Goal: Transaction & Acquisition: Purchase product/service

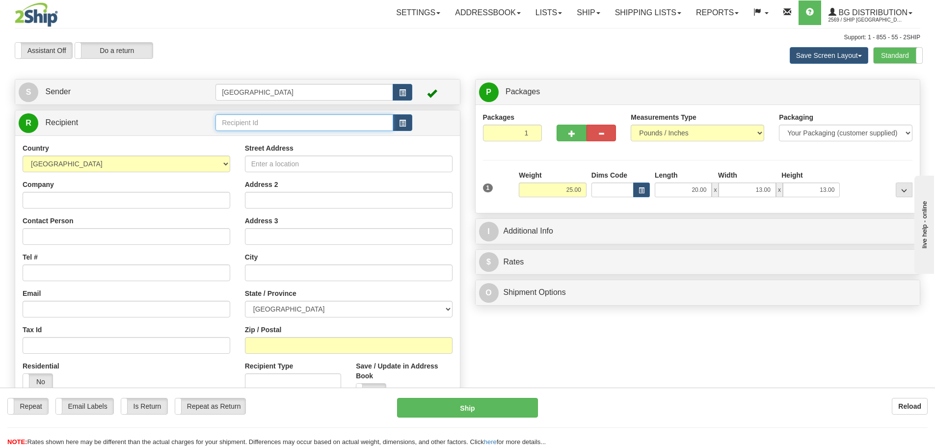
click at [312, 122] on input "text" at bounding box center [304, 122] width 178 height 17
click at [308, 137] on div "910796" at bounding box center [302, 137] width 168 height 11
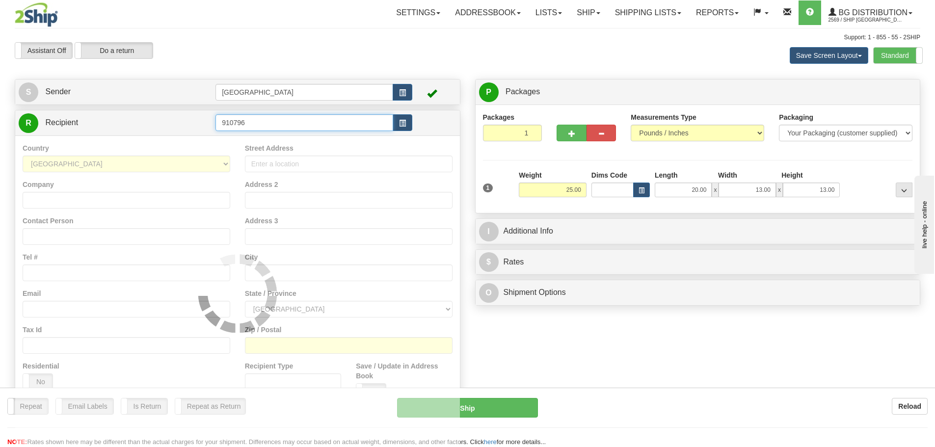
type input "910796"
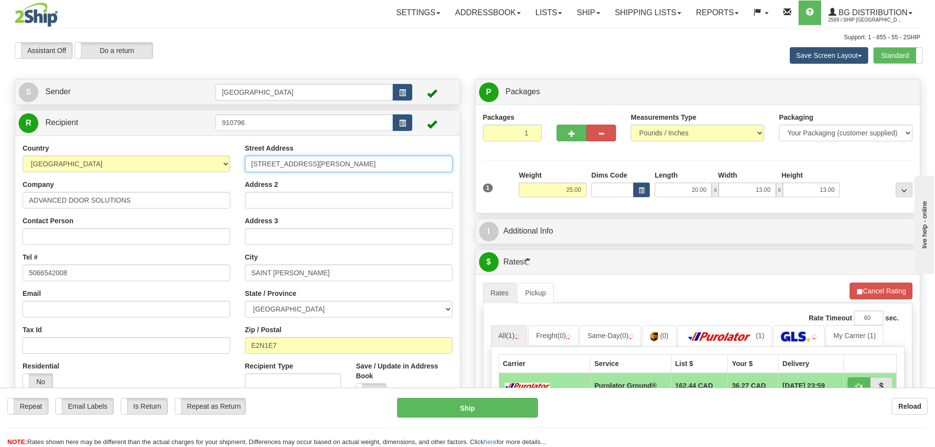
drag, startPoint x: 334, startPoint y: 161, endPoint x: 233, endPoint y: 161, distance: 101.1
click at [233, 161] on div "Country AFGHANISTAN ALAND ISLANDS ALBANIA ALGERIA AMERICAN SAMOA ANDORRA ANGOLA…" at bounding box center [237, 275] width 445 height 264
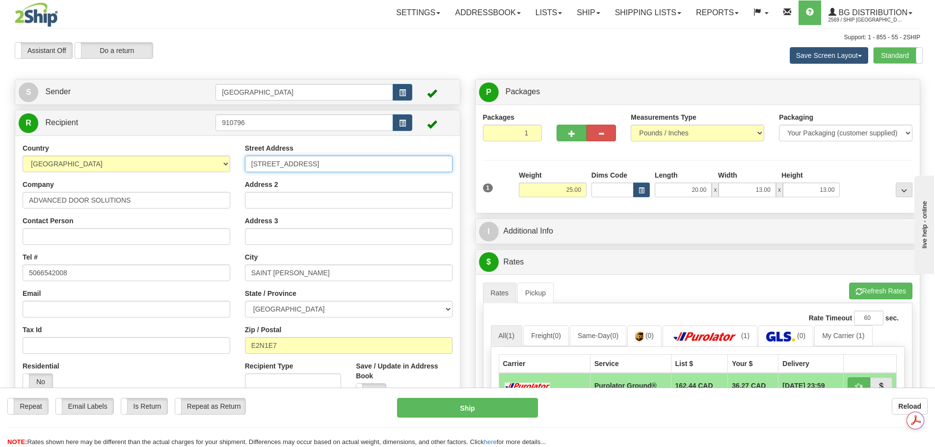
type input "715 HILLCREST ROAD"
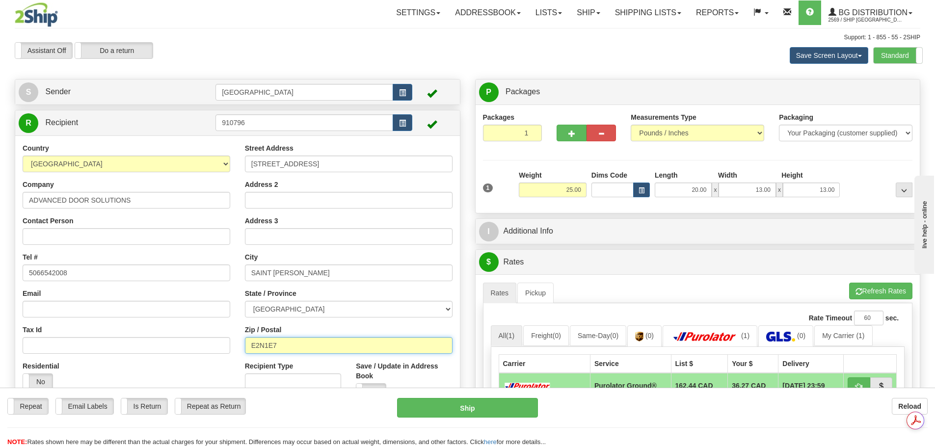
click at [329, 344] on input "E2N1E7" at bounding box center [349, 345] width 208 height 17
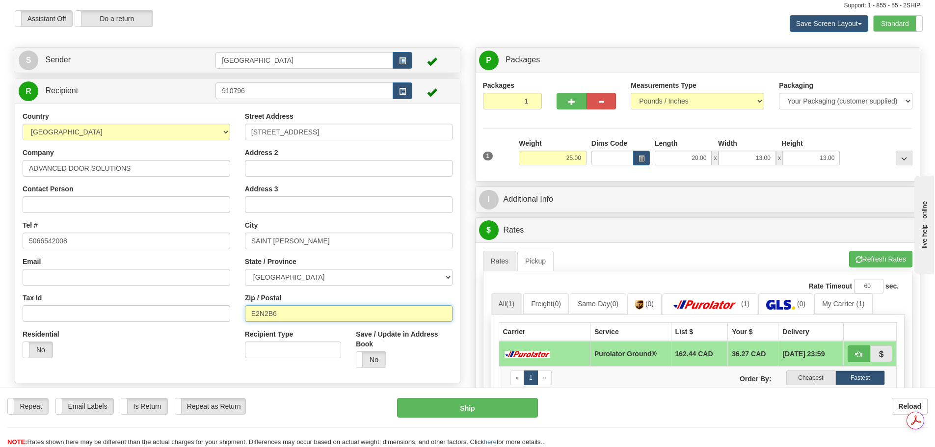
scroll to position [49, 0]
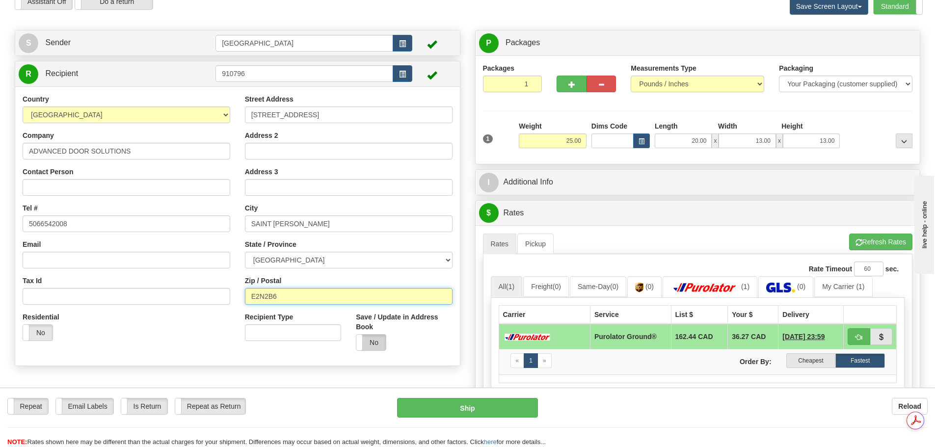
type input "E2N2B6"
click at [375, 339] on label "No" at bounding box center [370, 343] width 29 height 16
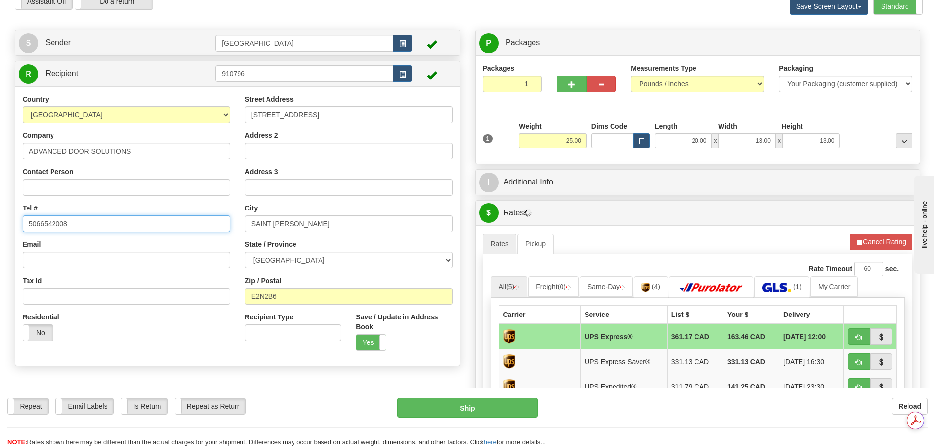
click at [73, 230] on input "5066542008" at bounding box center [127, 223] width 208 height 17
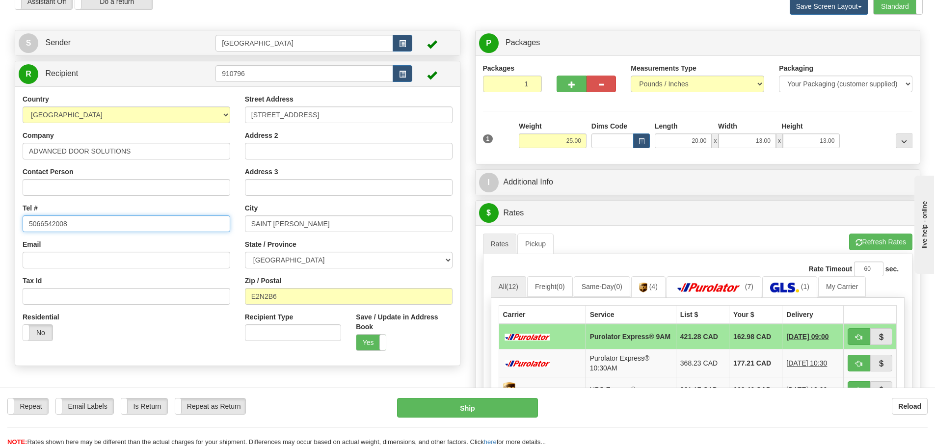
scroll to position [0, 0]
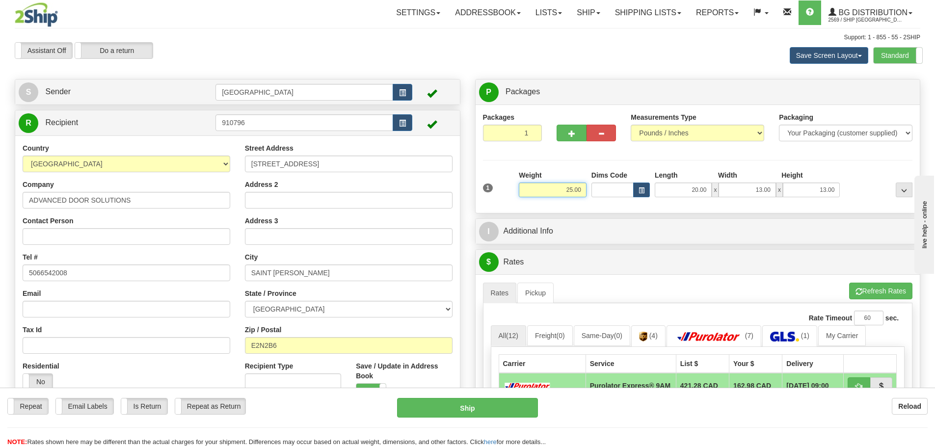
drag, startPoint x: 554, startPoint y: 184, endPoint x: 688, endPoint y: 204, distance: 135.4
click at [688, 204] on div "1 Weight 25.00 Dims Code x x" at bounding box center [697, 187] width 435 height 35
type input "10.00"
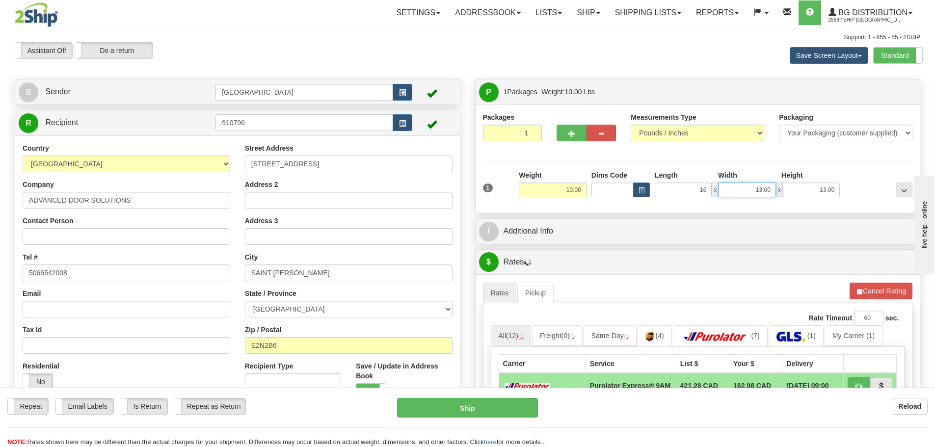
type input "16.00"
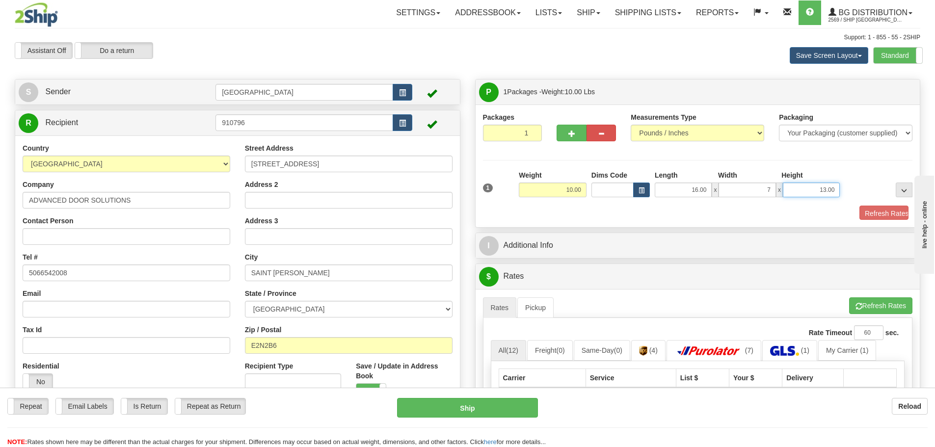
type input "7.00"
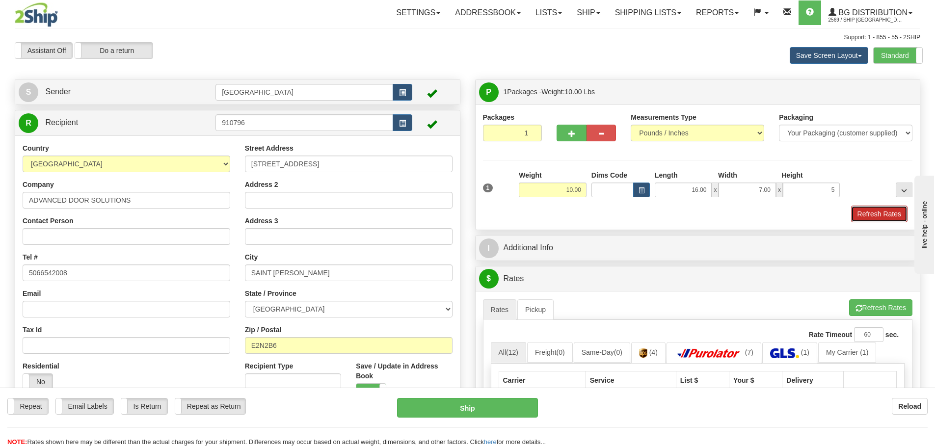
type input "5.00"
click at [883, 220] on button "Refresh Rates" at bounding box center [879, 214] width 56 height 17
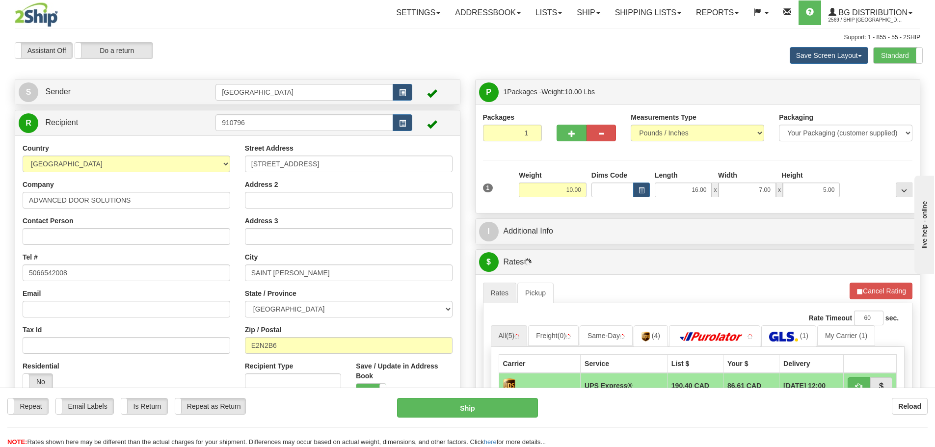
scroll to position [49, 0]
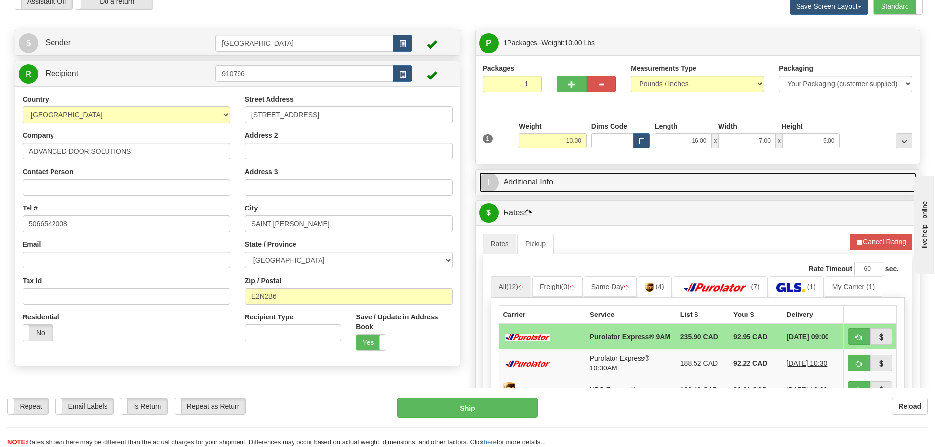
click at [609, 180] on link "I Additional Info" at bounding box center [698, 182] width 438 height 20
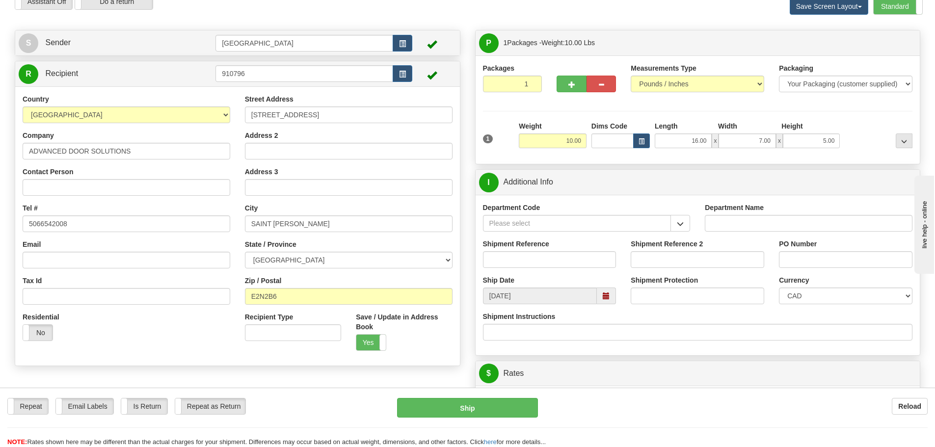
click at [690, 221] on div "Department Code" at bounding box center [586, 221] width 222 height 36
click at [685, 221] on button "button" at bounding box center [680, 223] width 20 height 17
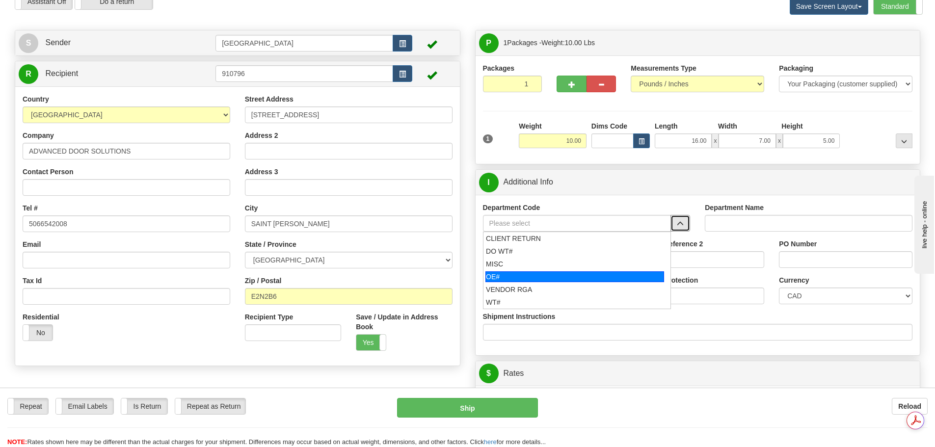
scroll to position [0, 0]
click at [599, 275] on div "OE#" at bounding box center [574, 276] width 179 height 11
type input "OE#"
type input "ORDERS"
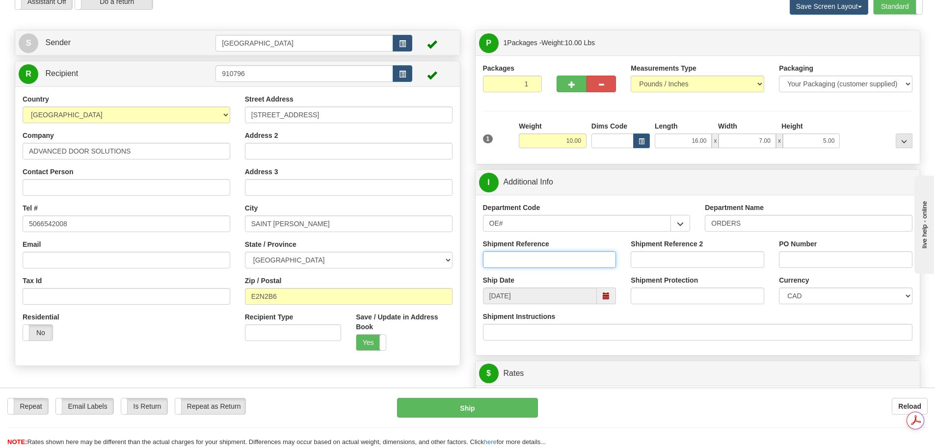
click at [569, 266] on input "Shipment Reference" at bounding box center [549, 259] width 133 height 17
type input "90041222-00"
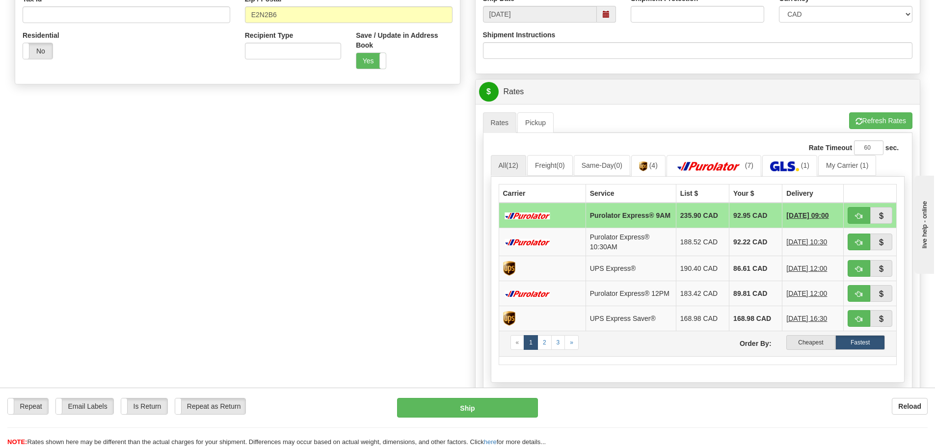
scroll to position [393, 0]
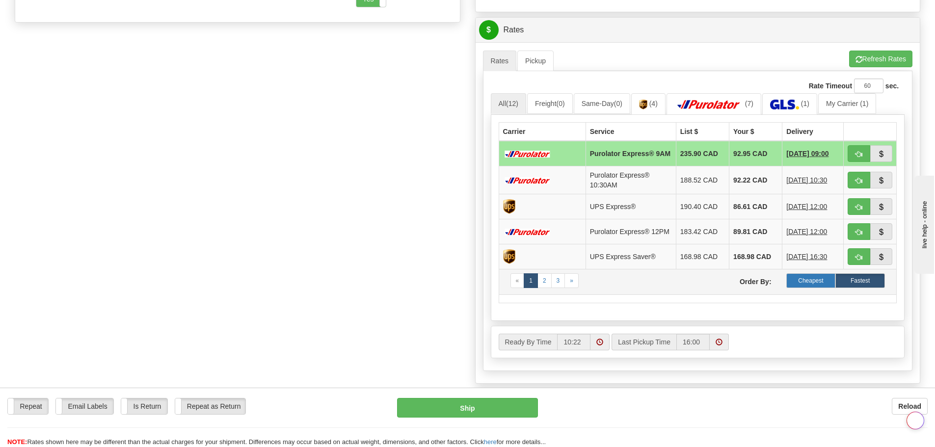
type input "2675"
click at [804, 288] on label "Cheapest" at bounding box center [811, 280] width 50 height 15
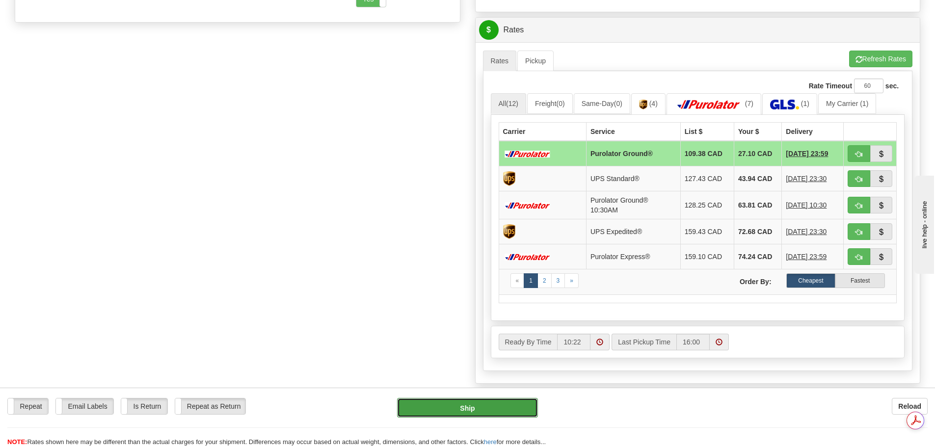
click at [487, 401] on button "Ship" at bounding box center [467, 408] width 141 height 20
type input "260"
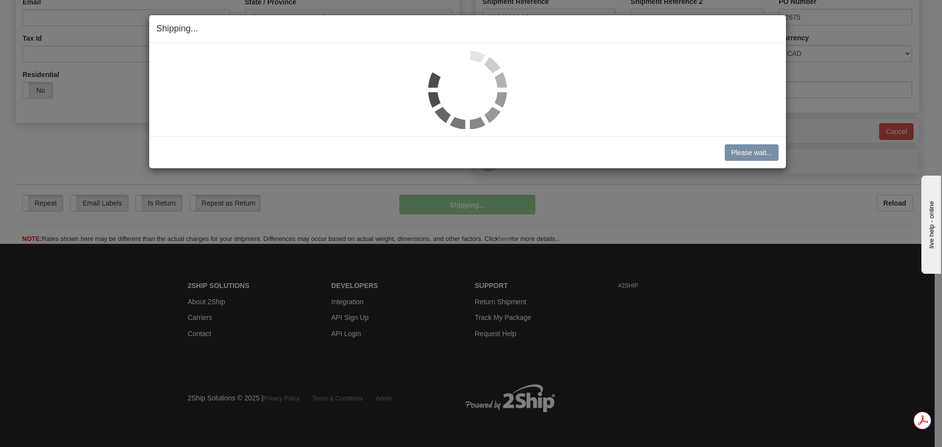
scroll to position [292, 0]
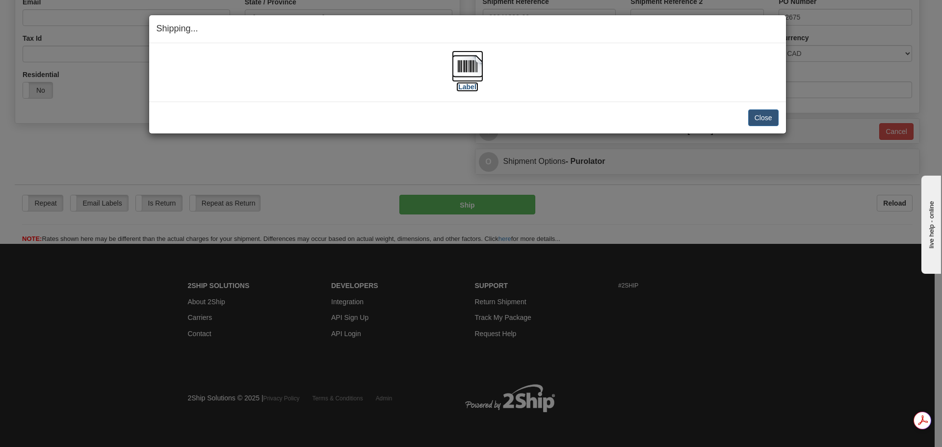
click at [471, 71] on img at bounding box center [467, 66] width 31 height 31
click at [759, 118] on button "Close" at bounding box center [763, 117] width 30 height 17
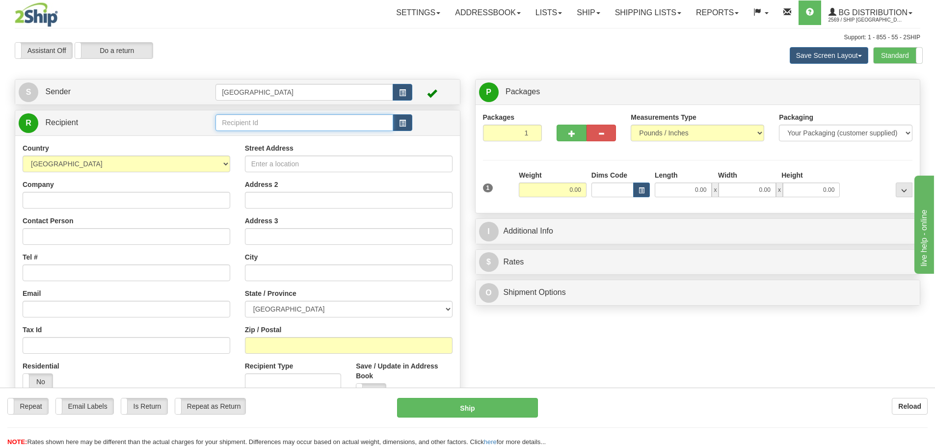
click at [242, 125] on input "text" at bounding box center [304, 122] width 178 height 17
click at [247, 138] on div "80086" at bounding box center [302, 137] width 168 height 11
type input "80086"
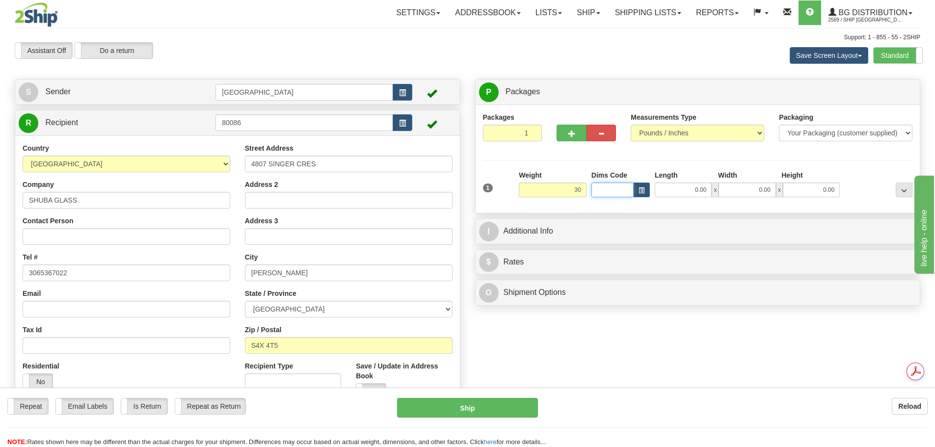
type input "30.00"
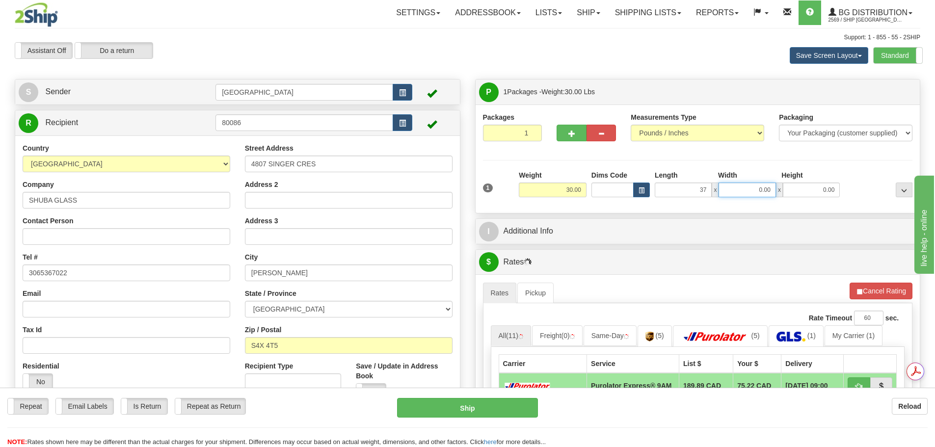
type input "37.00"
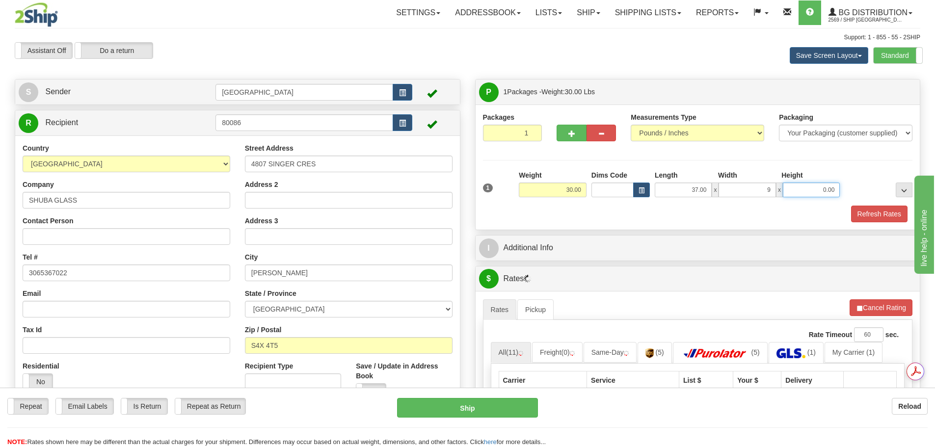
type input "9.00"
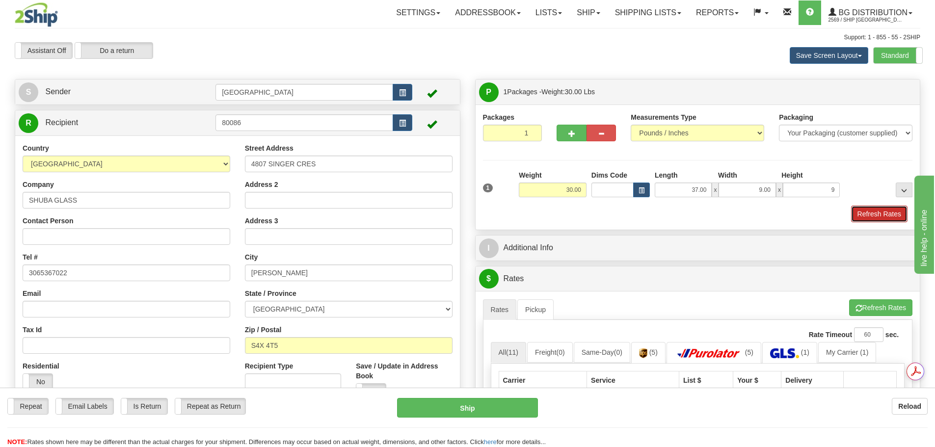
type input "9.00"
click at [862, 211] on button "Refresh Rates" at bounding box center [879, 214] width 56 height 17
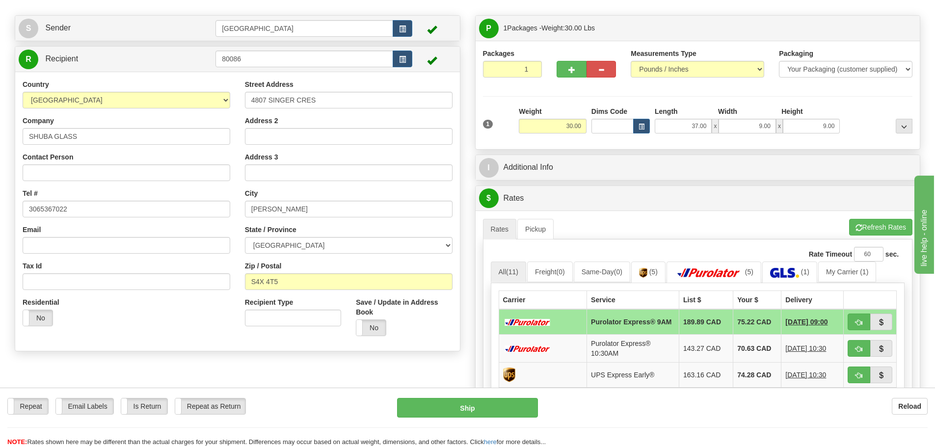
scroll to position [49, 0]
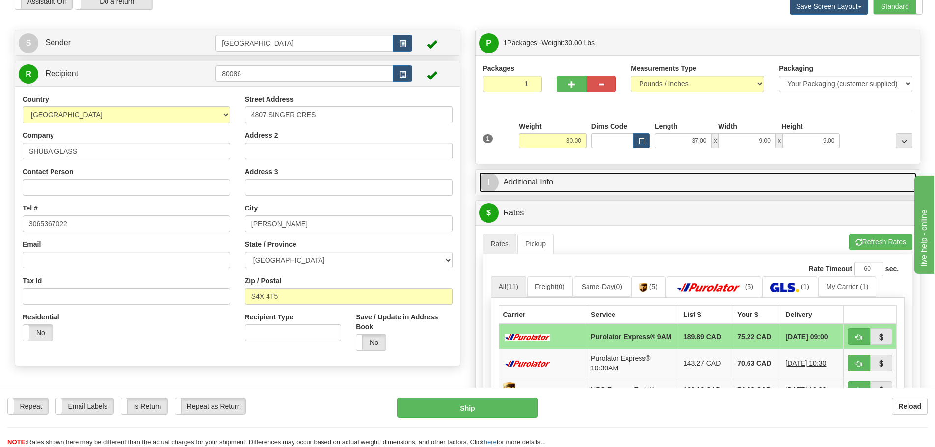
click at [673, 189] on link "I Additional Info" at bounding box center [698, 182] width 438 height 20
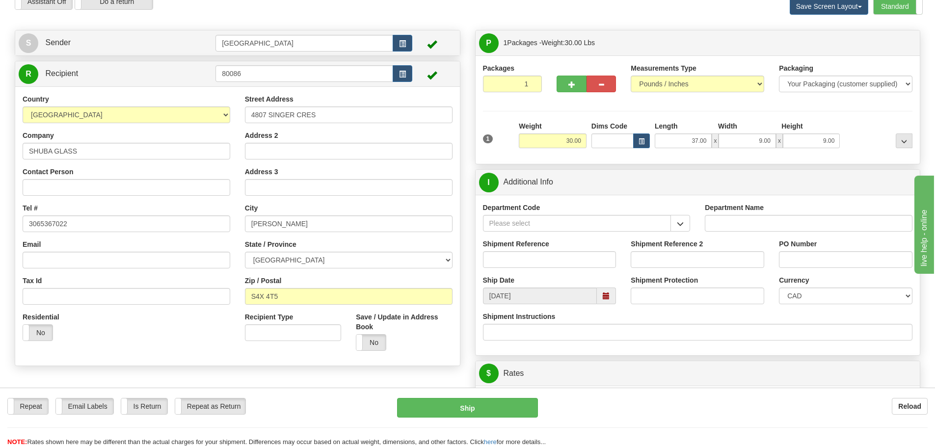
click at [687, 232] on div "Department Code" at bounding box center [586, 221] width 222 height 36
click at [687, 225] on button "button" at bounding box center [680, 223] width 20 height 17
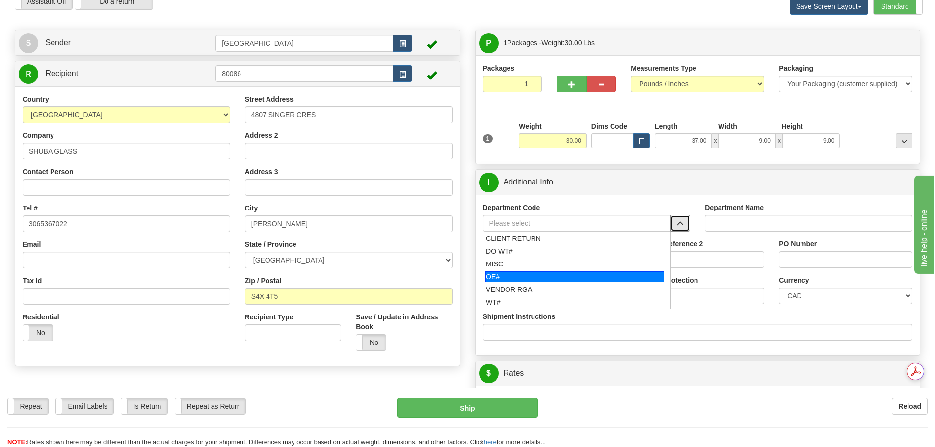
scroll to position [0, 0]
click at [626, 276] on div "OE#" at bounding box center [574, 276] width 179 height 11
type input "OE#"
type input "ORDERS"
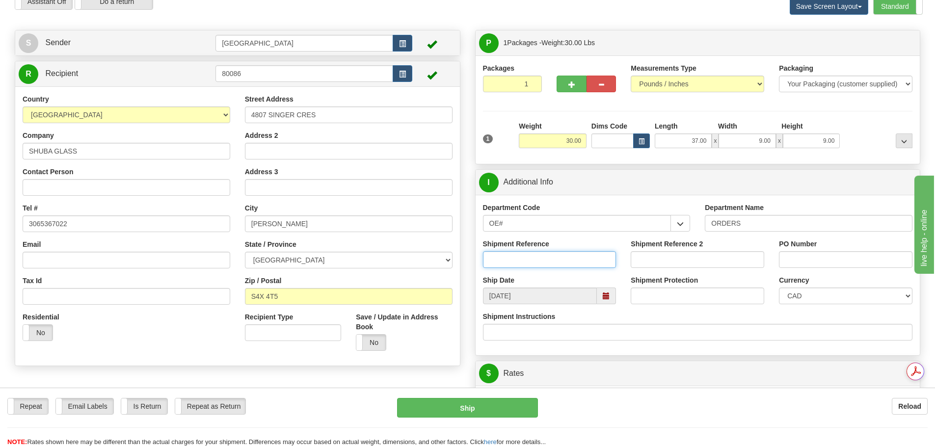
click at [581, 259] on input "Shipment Reference" at bounding box center [549, 259] width 133 height 17
type input "90041215-00"
type input "D"
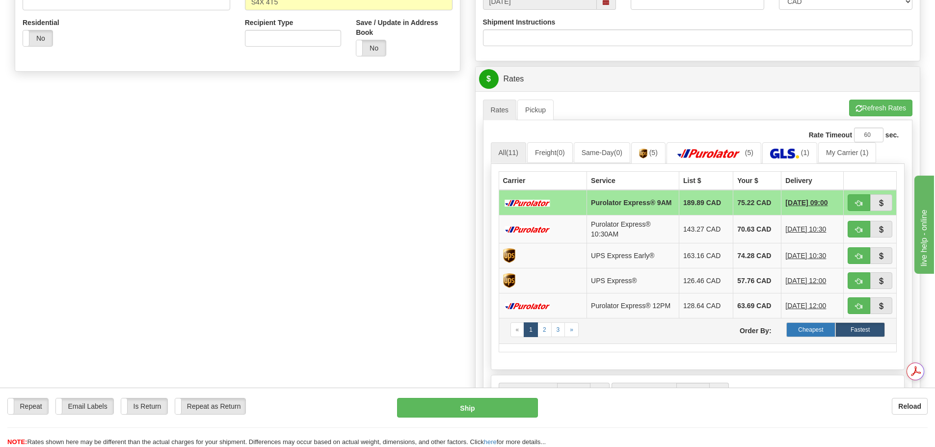
type input "daycarelynch"
click at [811, 337] on label "Cheapest" at bounding box center [811, 329] width 50 height 15
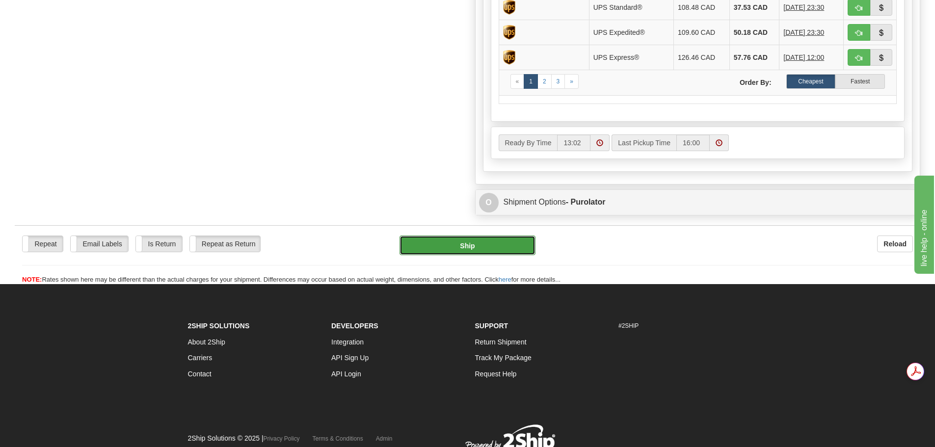
click at [494, 249] on button "Ship" at bounding box center [467, 246] width 136 height 20
type input "260"
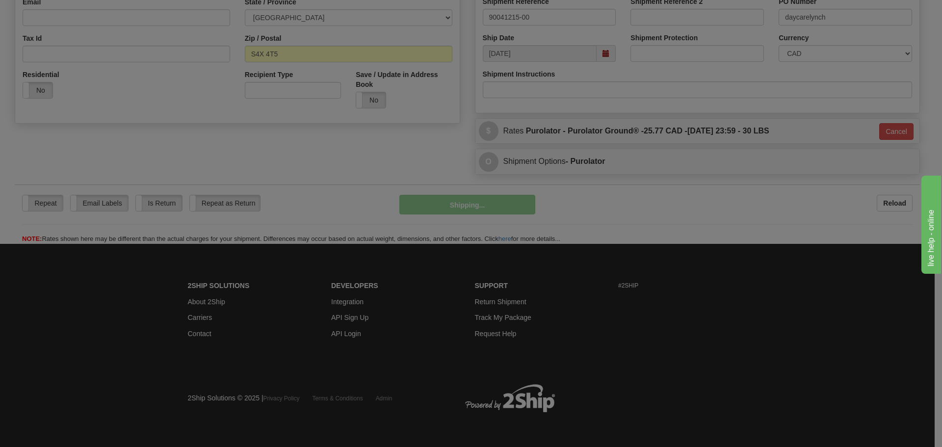
scroll to position [292, 0]
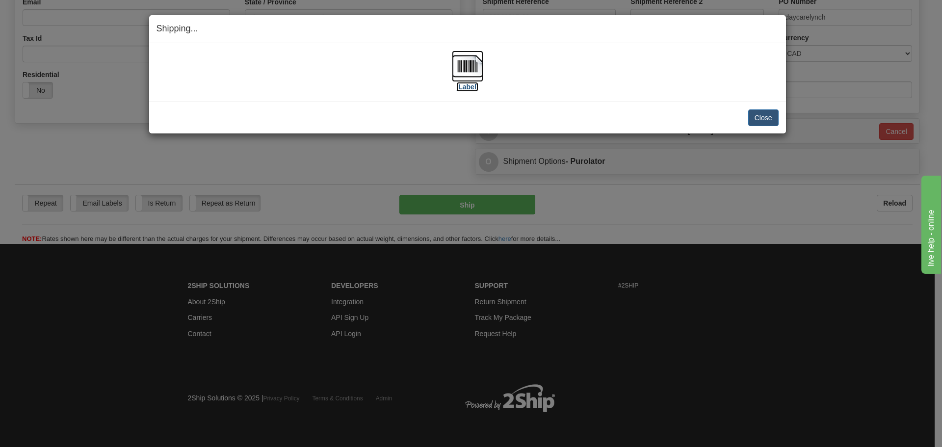
click at [469, 60] on img at bounding box center [467, 66] width 31 height 31
click at [754, 119] on button "Close" at bounding box center [763, 117] width 30 height 17
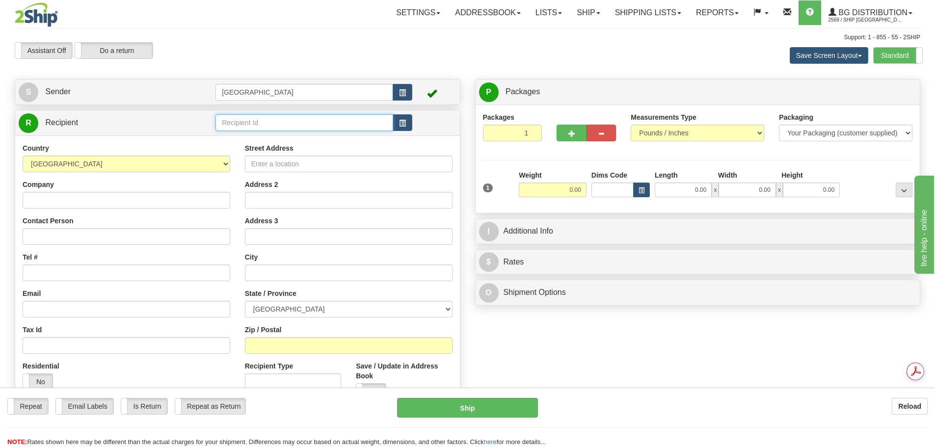
click at [268, 126] on input "text" at bounding box center [304, 122] width 178 height 17
click at [261, 136] on div "52000" at bounding box center [302, 137] width 168 height 11
type input "52000"
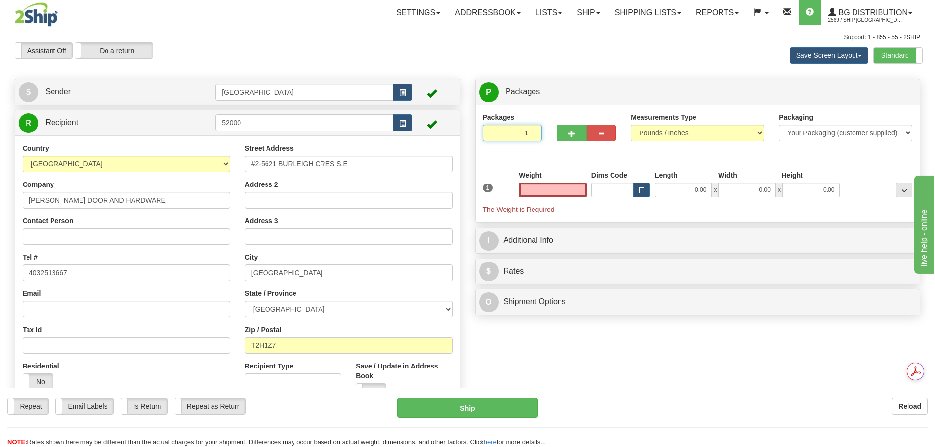
type input "2"
type input "0.00"
type input "2"
click at [535, 131] on input "2" at bounding box center [512, 133] width 59 height 17
click at [905, 96] on label "Package Level Pack.." at bounding box center [892, 92] width 50 height 15
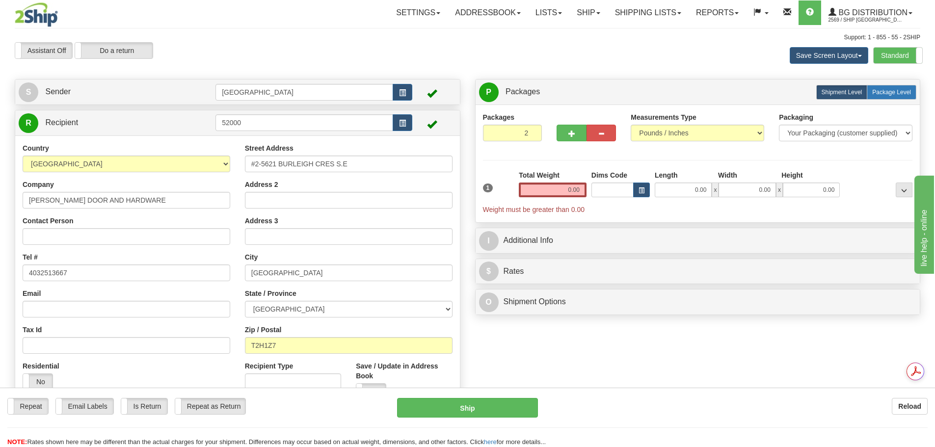
radio input "true"
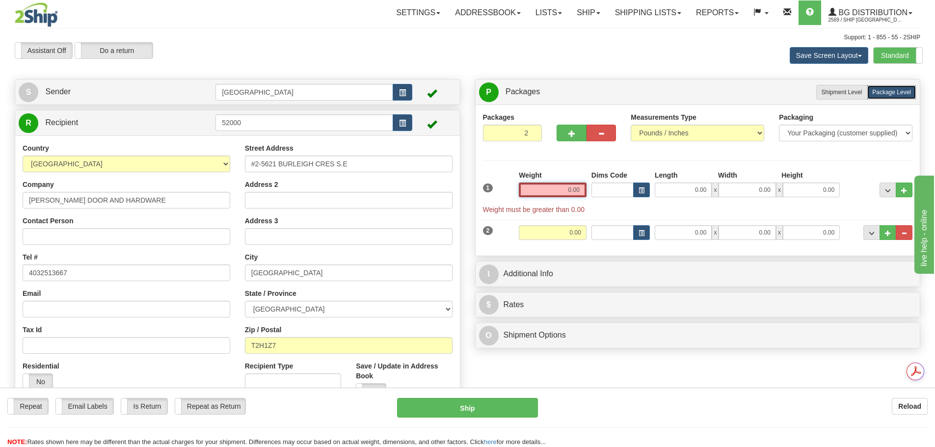
drag, startPoint x: 597, startPoint y: 189, endPoint x: 608, endPoint y: 191, distance: 11.5
click at [608, 191] on div "1 Weight 0.00 Dims Code 0.00" at bounding box center [697, 192] width 435 height 44
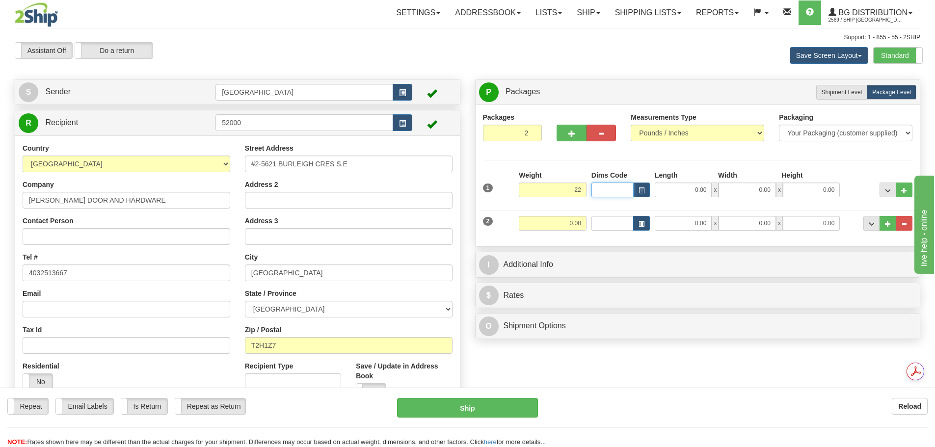
type input "22.00"
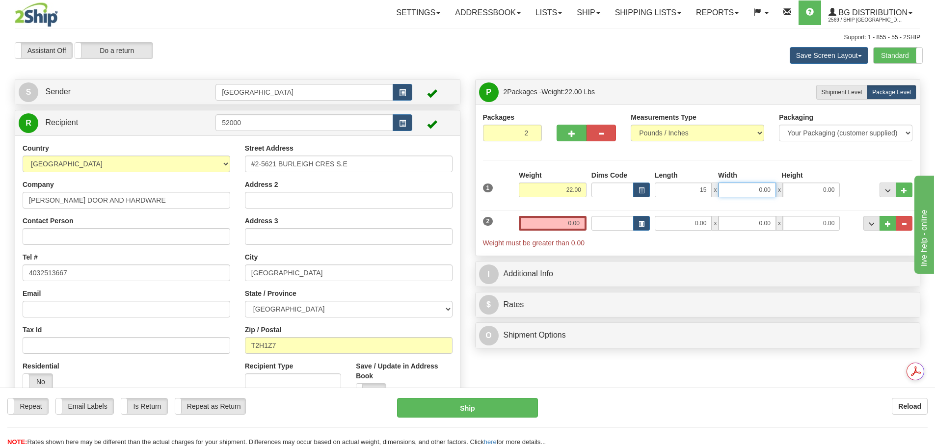
type input "15.00"
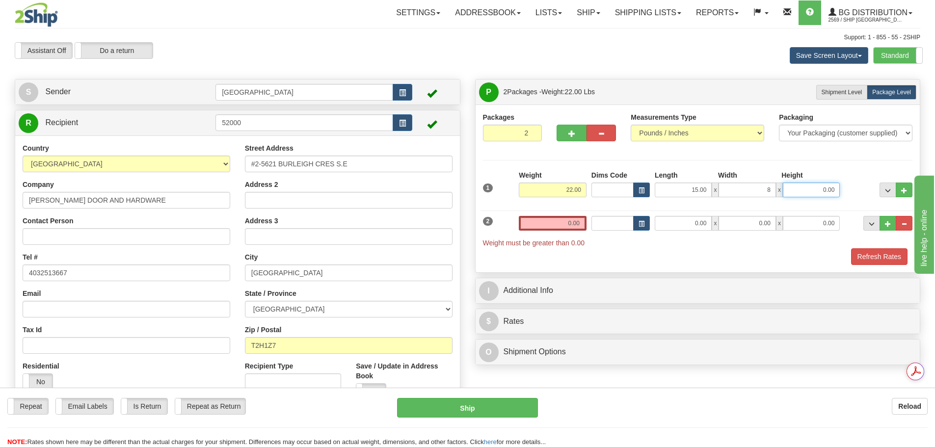
type input "8.00"
drag, startPoint x: 564, startPoint y: 217, endPoint x: 617, endPoint y: 220, distance: 53.6
click at [617, 220] on div "2 Weight 0.00 Dims Code Length Width Height" at bounding box center [697, 227] width 435 height 42
type input "31.00"
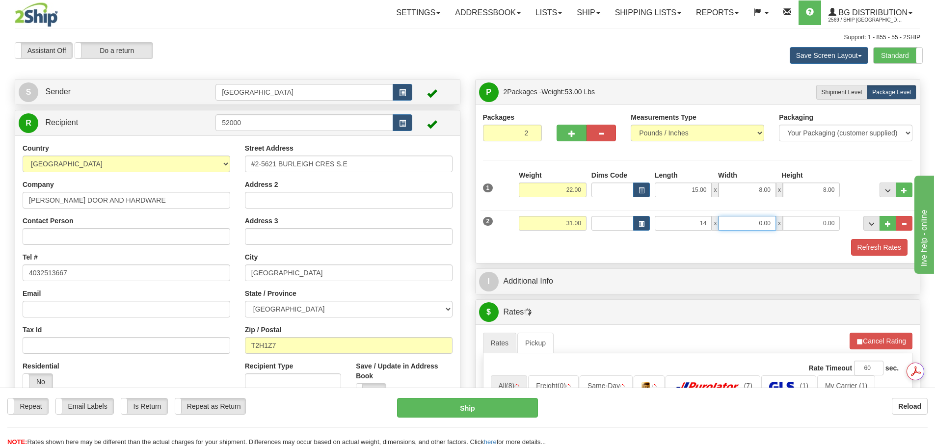
type input "14.00"
type input "9.00"
type input "10.00"
click at [878, 250] on button "Refresh Rates" at bounding box center [879, 247] width 56 height 17
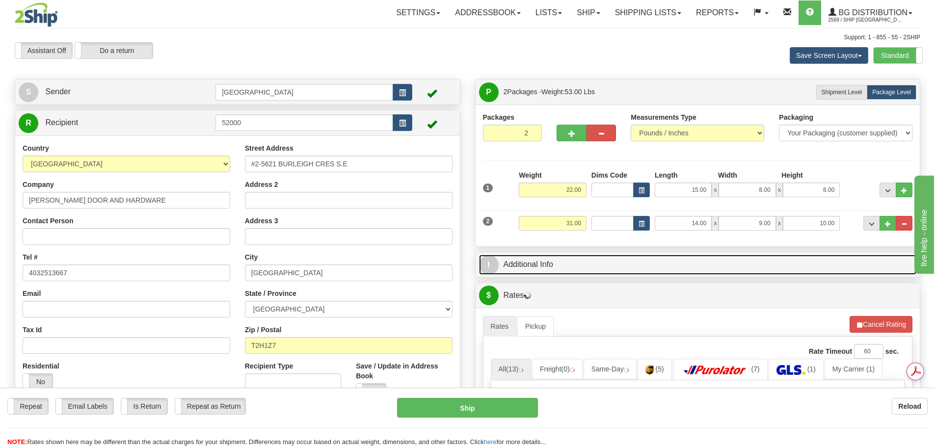
click at [562, 267] on link "I Additional Info" at bounding box center [698, 265] width 438 height 20
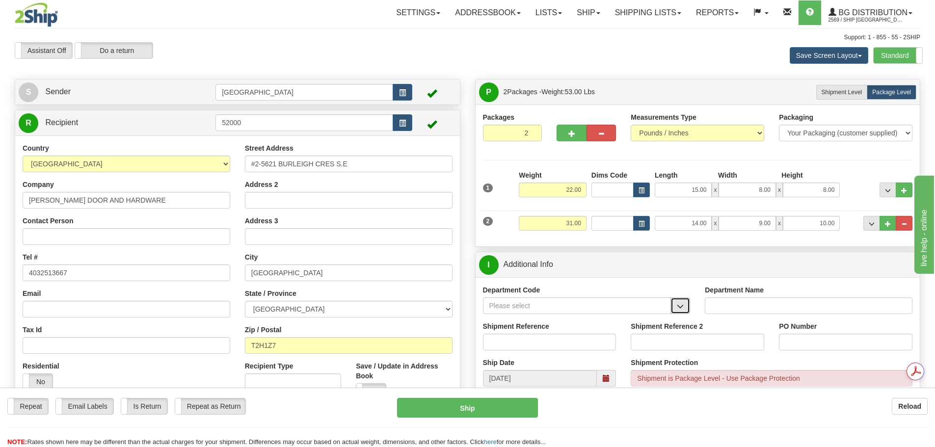
click at [680, 304] on span "button" at bounding box center [680, 306] width 7 height 6
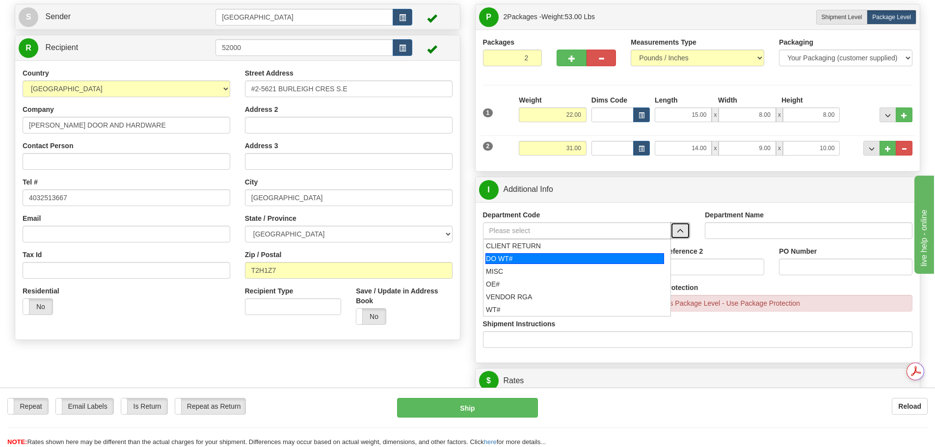
scroll to position [98, 0]
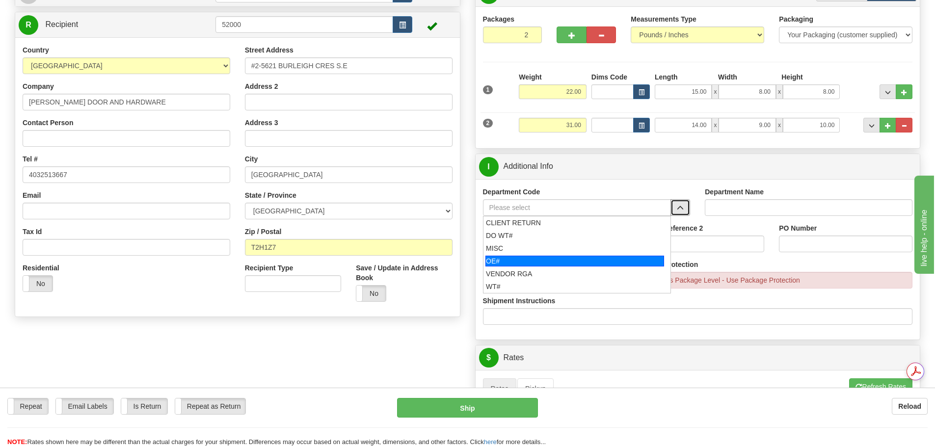
click at [580, 256] on div "OE#" at bounding box center [574, 261] width 179 height 11
type input "OE#"
type input "ORDERS"
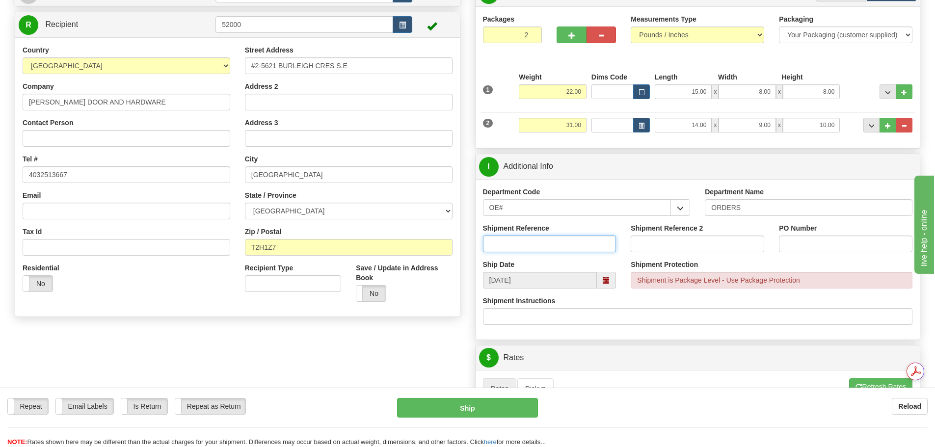
click at [518, 252] on input "Shipment Reference" at bounding box center [549, 244] width 133 height 17
type input "90039811-01; 90041197-00"
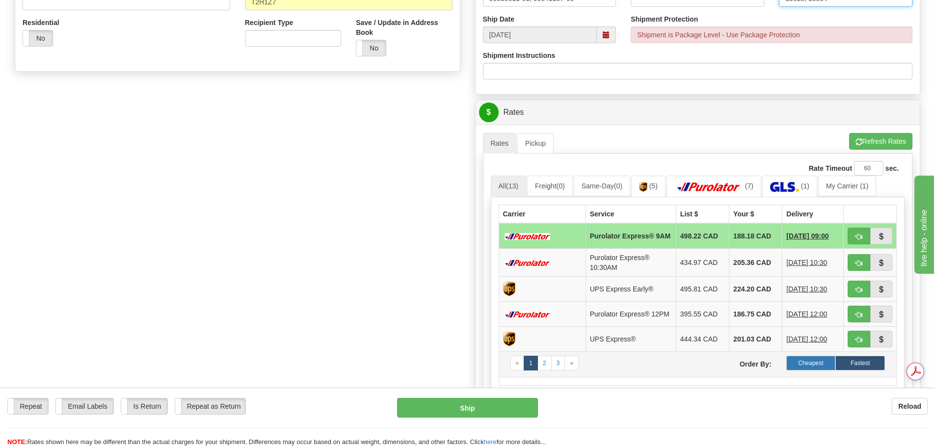
scroll to position [0, 0]
type input "15628; 15884"
click at [812, 366] on label "Cheapest" at bounding box center [811, 363] width 50 height 15
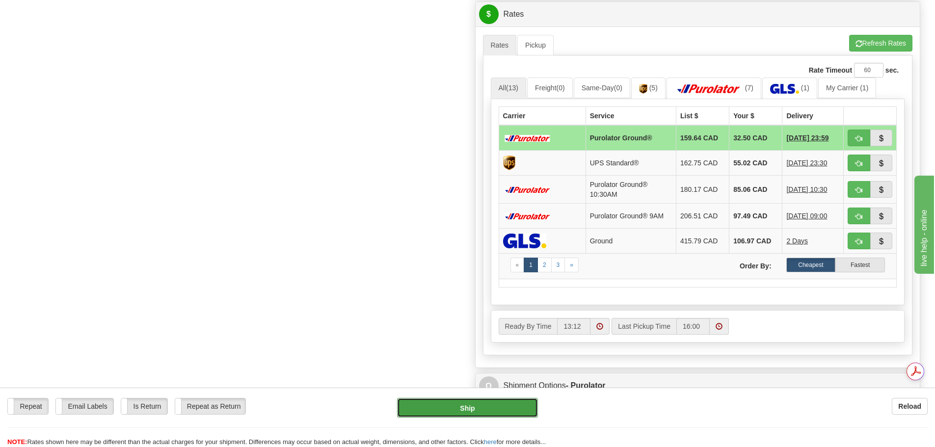
click at [478, 405] on button "Ship" at bounding box center [467, 408] width 141 height 20
type input "260"
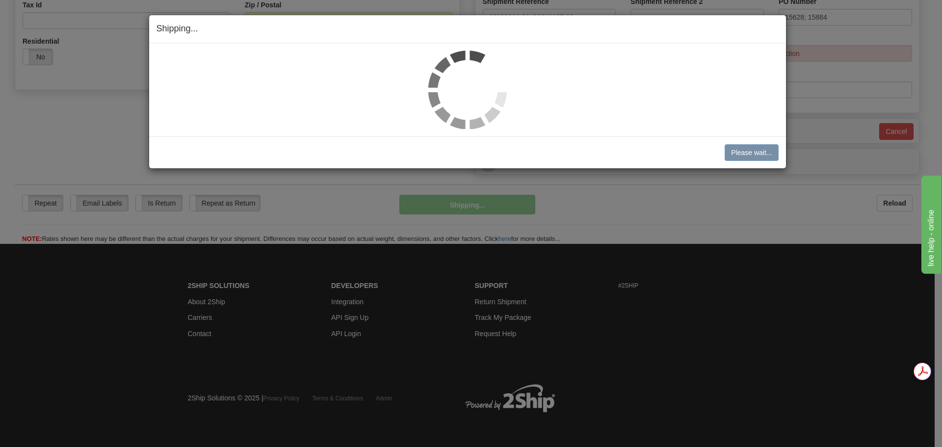
scroll to position [325, 0]
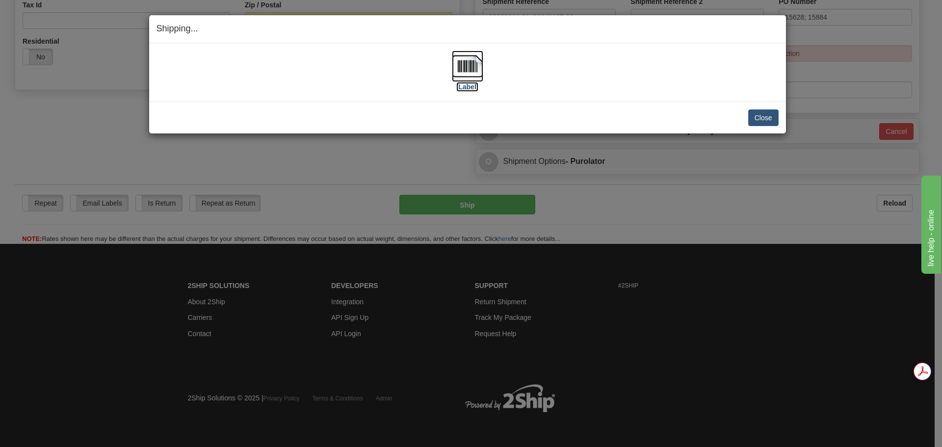
click at [464, 68] on img at bounding box center [467, 66] width 31 height 31
drag, startPoint x: 771, startPoint y: 116, endPoint x: 766, endPoint y: 115, distance: 5.0
click at [772, 116] on button "Close" at bounding box center [763, 117] width 30 height 17
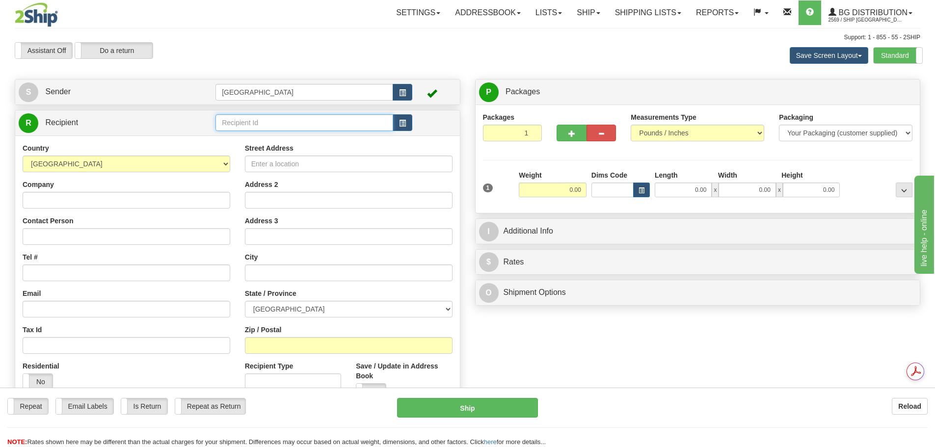
click at [279, 122] on input "text" at bounding box center [304, 122] width 178 height 17
click at [284, 136] on div "80105" at bounding box center [302, 137] width 168 height 11
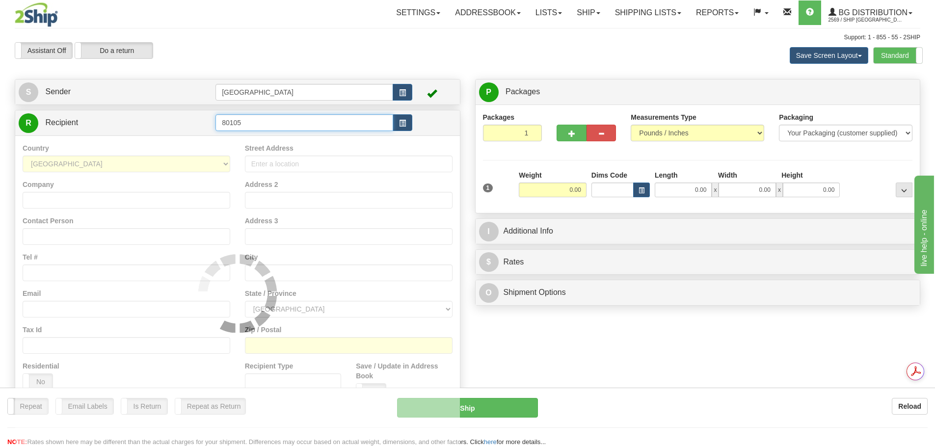
type input "80105"
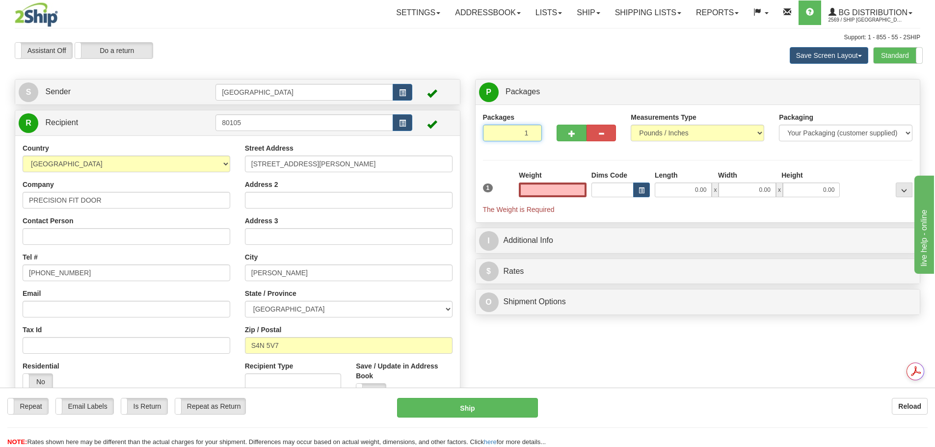
type input "2"
type input "0.00"
type input "2"
click at [534, 131] on input "2" at bounding box center [512, 133] width 59 height 17
click at [872, 92] on span "Package Level" at bounding box center [891, 92] width 39 height 7
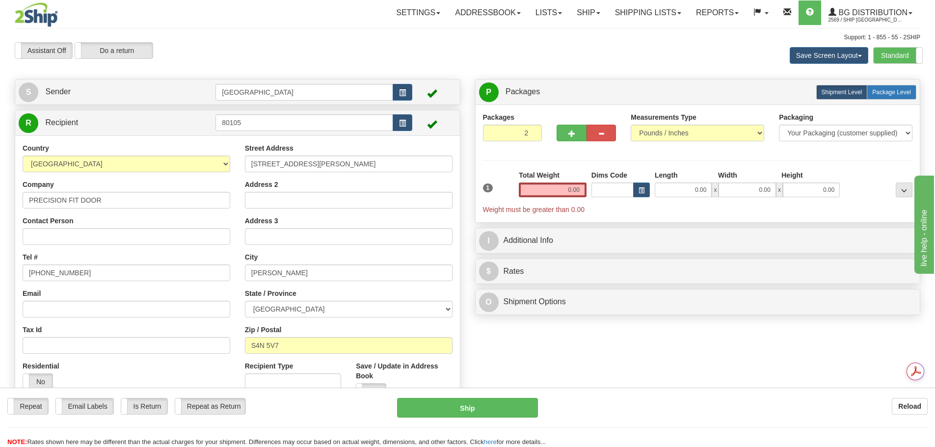
radio input "true"
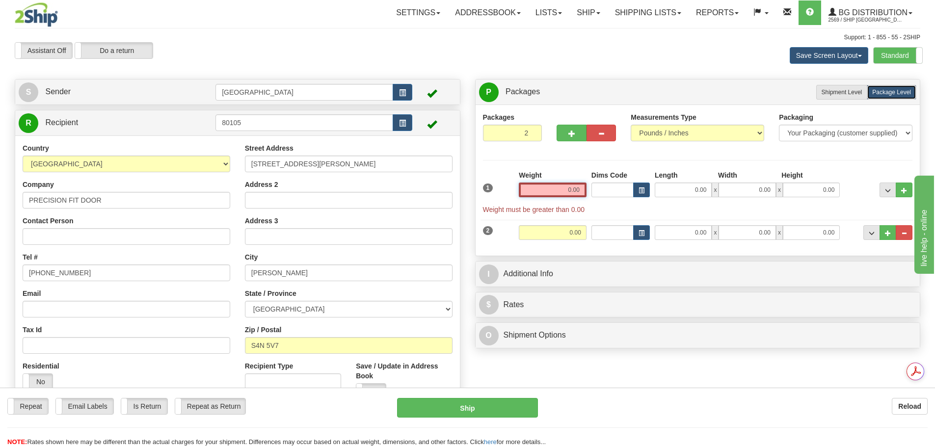
drag, startPoint x: 603, startPoint y: 195, endPoint x: 613, endPoint y: 196, distance: 9.9
click at [613, 196] on div "1 Weight 0.00 Dims Code 0.00" at bounding box center [697, 192] width 435 height 44
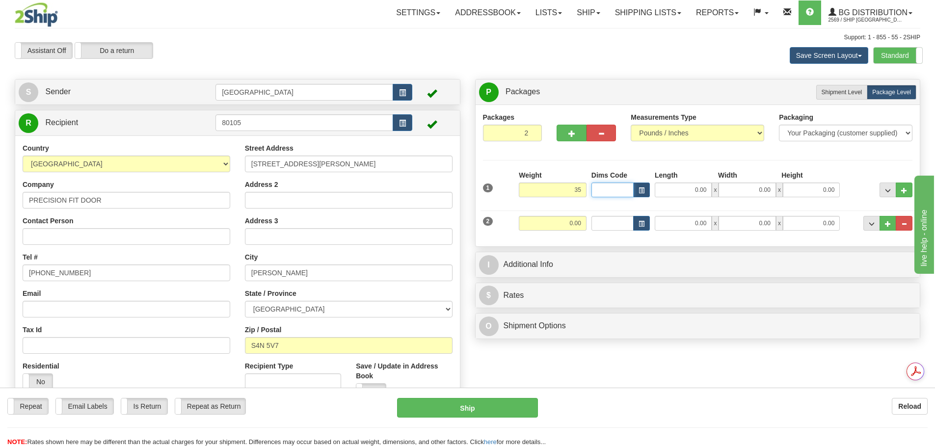
type input "35.00"
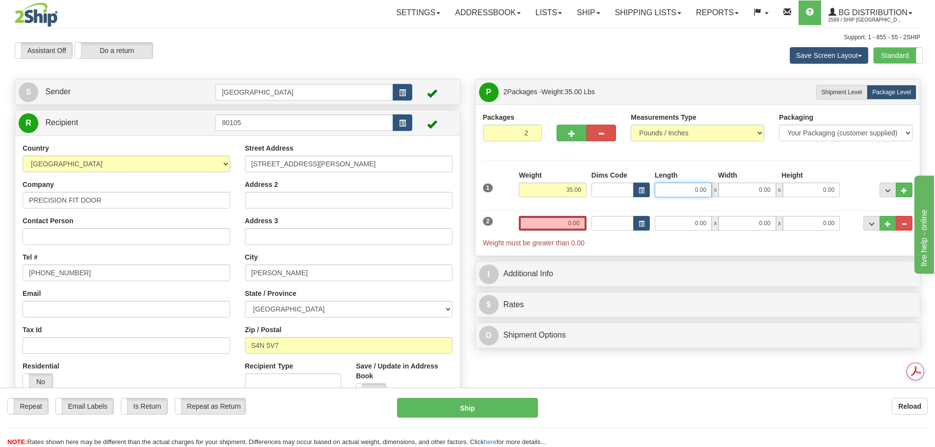
type input "3"
type input "13.00"
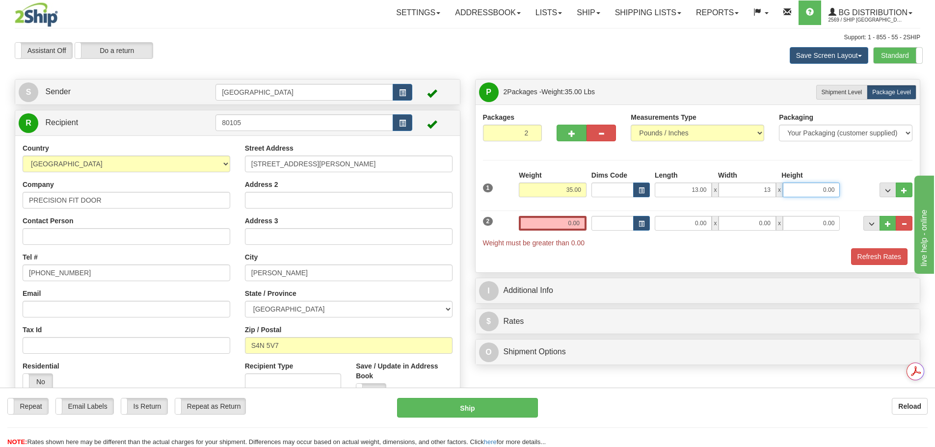
type input "13.00"
type input "10.00"
drag, startPoint x: 551, startPoint y: 213, endPoint x: 569, endPoint y: 217, distance: 18.5
click at [569, 217] on div "2 Weight 0.00 Dims Code Length Width Height" at bounding box center [697, 227] width 435 height 42
drag, startPoint x: 559, startPoint y: 219, endPoint x: 601, endPoint y: 226, distance: 42.8
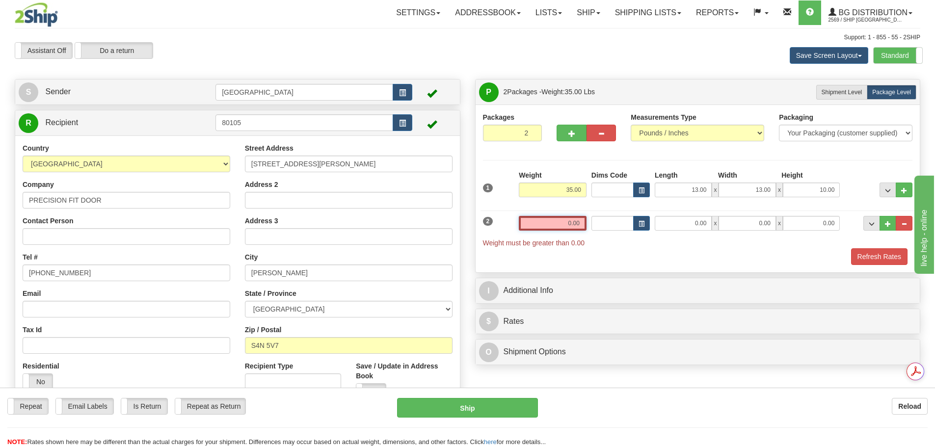
click at [601, 226] on div "2 Weight 0.00 Dims Code Length Width Height" at bounding box center [697, 227] width 435 height 42
type input "6.00"
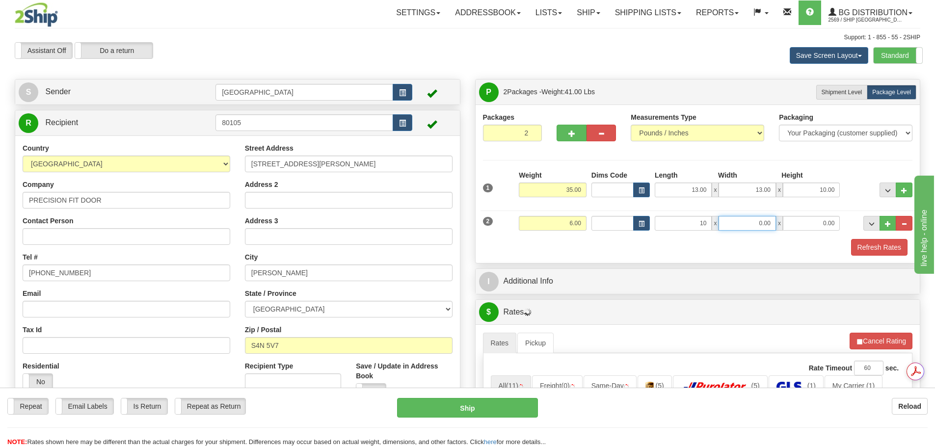
type input "10.00"
type input "7.00"
type input "5.00"
click at [889, 248] on button "Refresh Rates" at bounding box center [879, 247] width 56 height 17
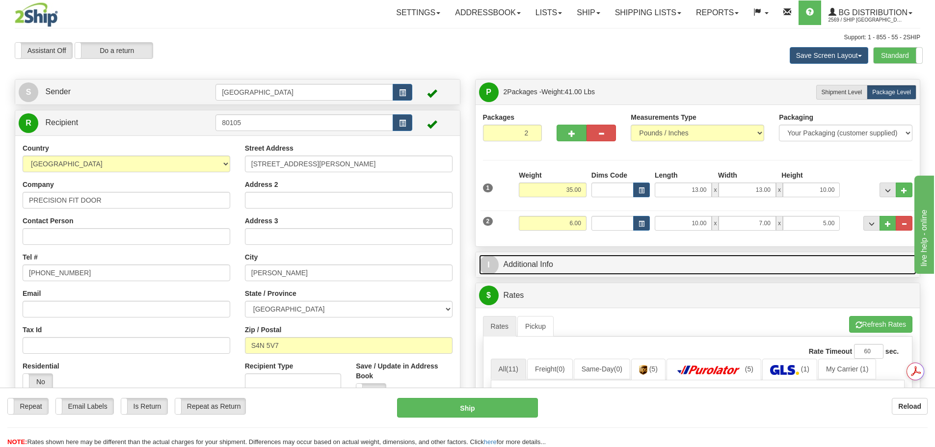
click at [651, 270] on link "I Additional Info" at bounding box center [698, 265] width 438 height 20
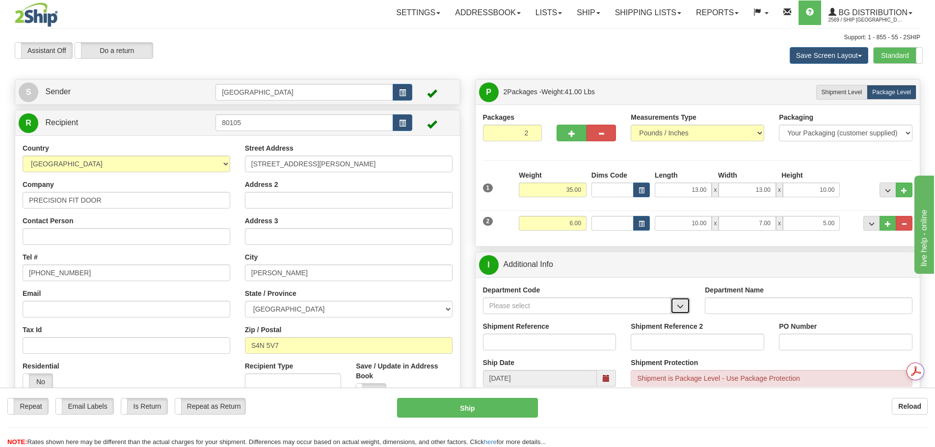
click at [683, 304] on span "button" at bounding box center [680, 306] width 7 height 6
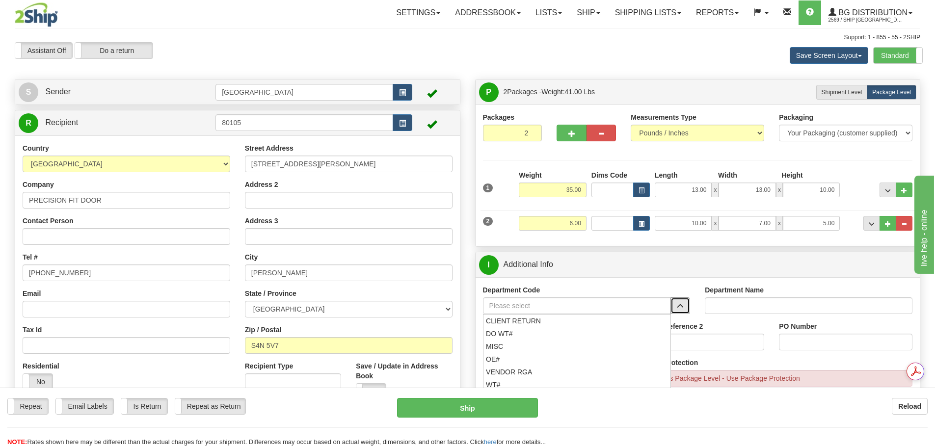
scroll to position [49, 0]
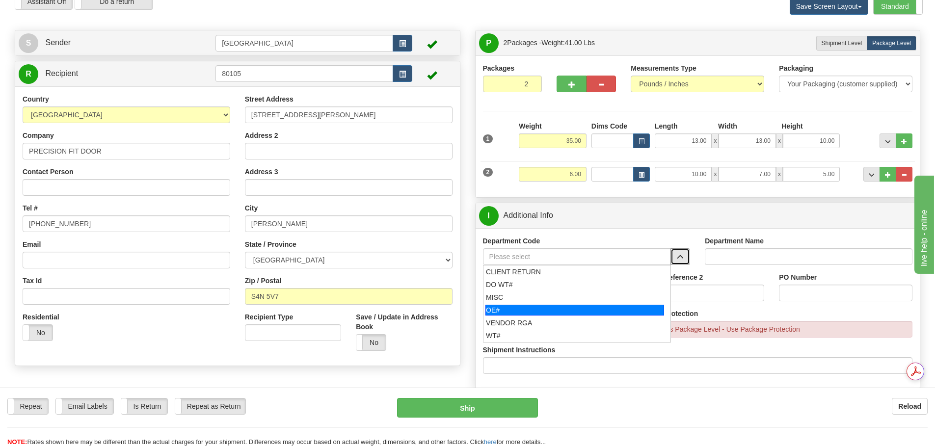
click at [573, 306] on div "OE#" at bounding box center [574, 310] width 179 height 11
type input "OE#"
type input "ORDERS"
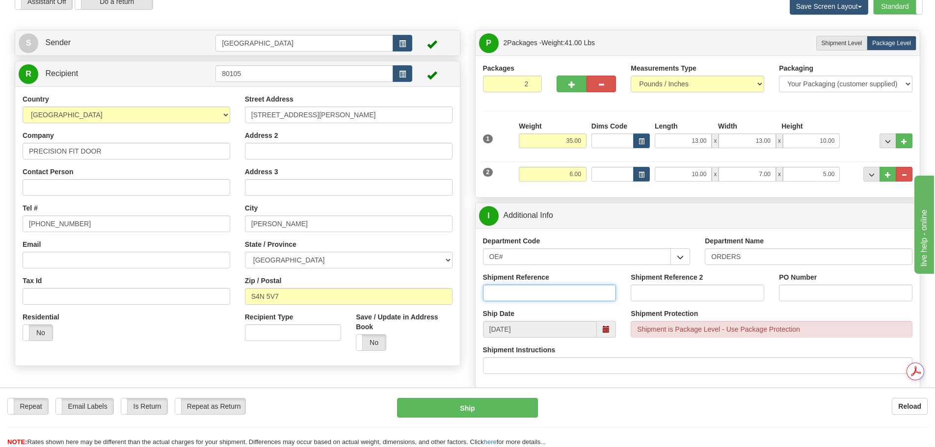
click at [547, 292] on input "Shipment Reference" at bounding box center [549, 293] width 133 height 17
type input "90040091-00"
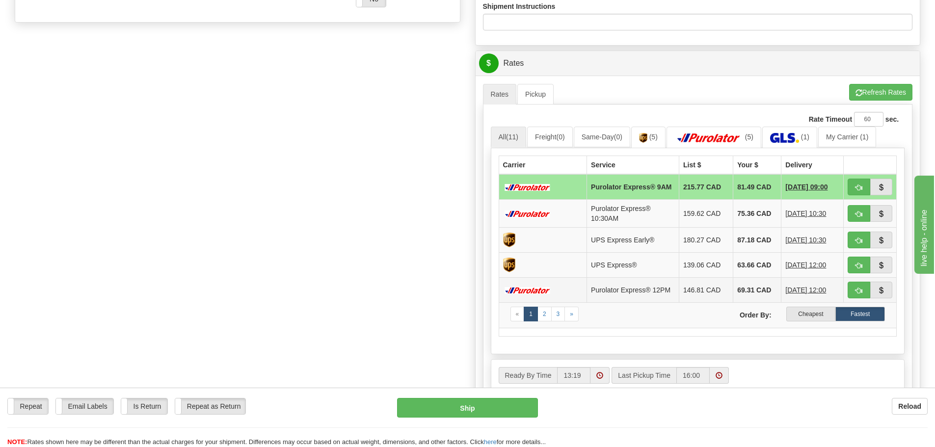
scroll to position [0, 0]
type input "9057"
click at [805, 315] on label "Cheapest" at bounding box center [811, 314] width 50 height 15
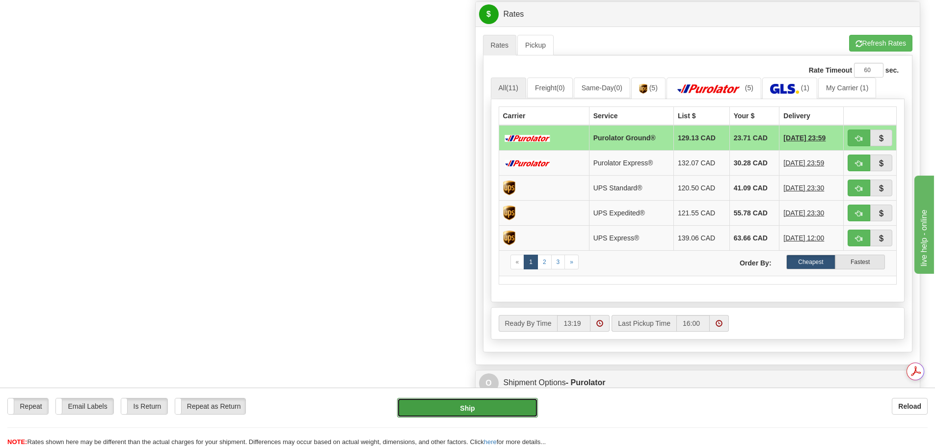
click at [458, 410] on button "Ship" at bounding box center [467, 408] width 141 height 20
type input "260"
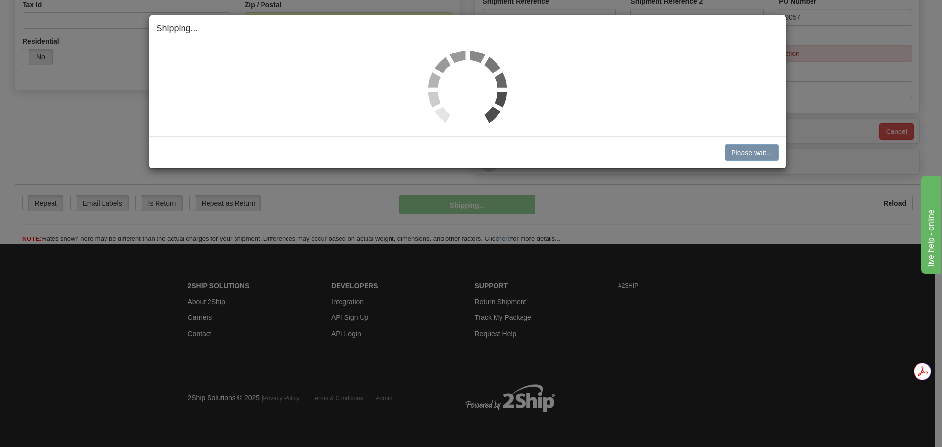
scroll to position [325, 0]
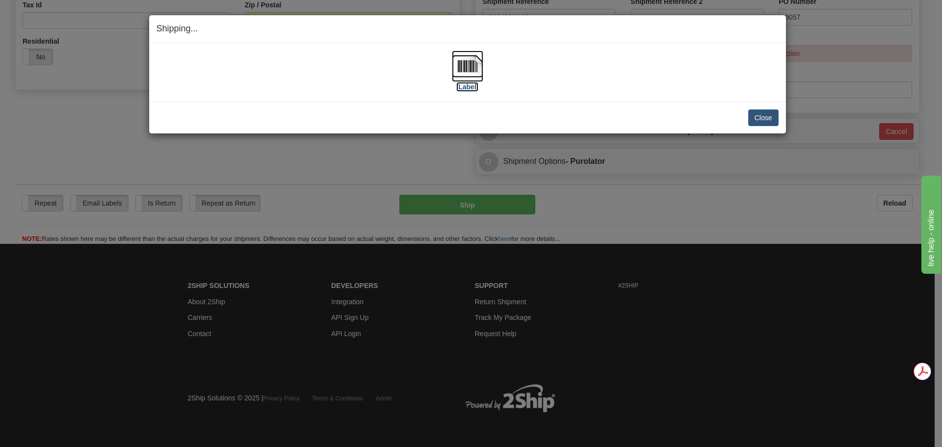
click at [464, 70] on img at bounding box center [467, 66] width 31 height 31
click at [764, 113] on button "Close" at bounding box center [763, 117] width 30 height 17
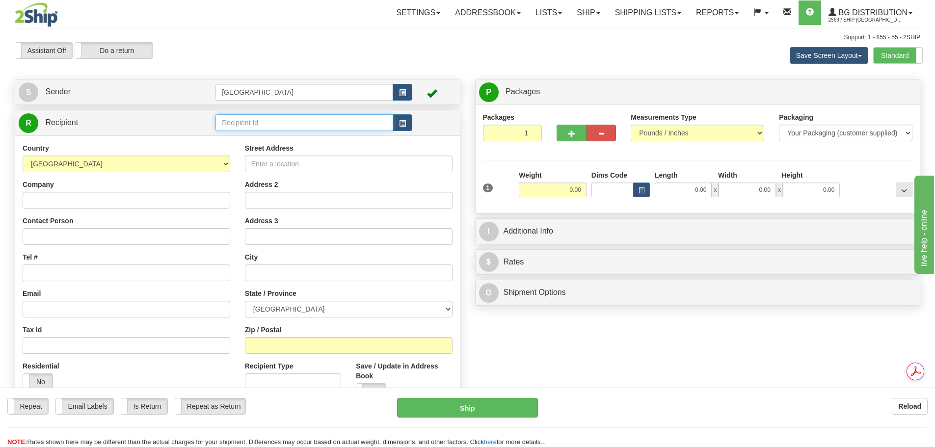
click at [238, 120] on input "text" at bounding box center [304, 122] width 178 height 17
click at [305, 142] on div "80043" at bounding box center [302, 137] width 168 height 11
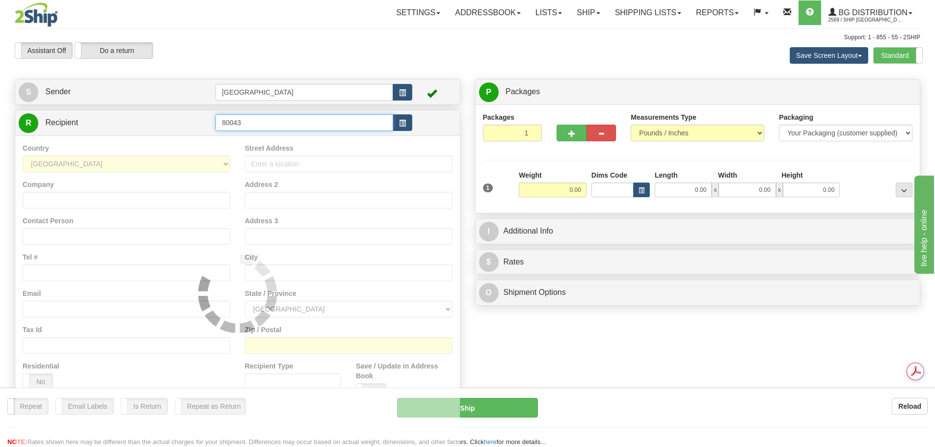
type input "80043"
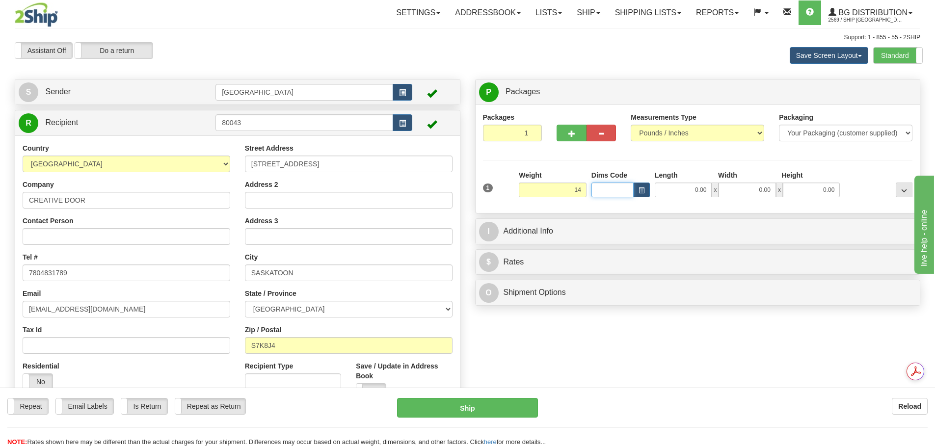
type input "14.00"
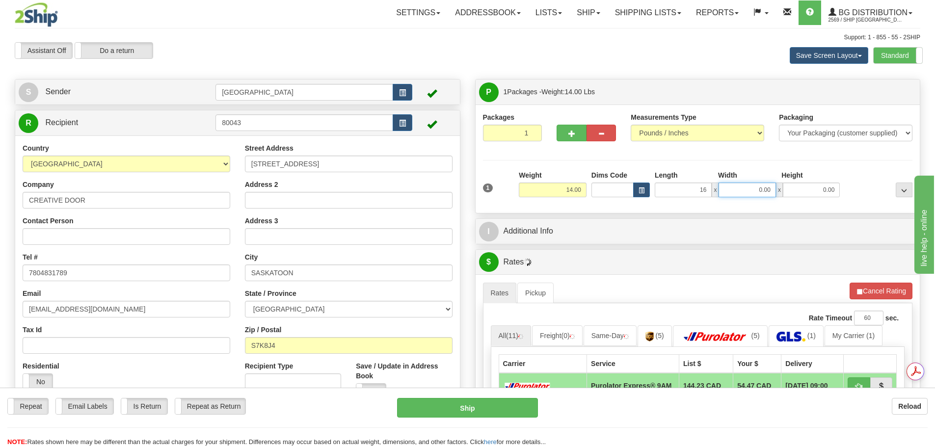
type input "16.00"
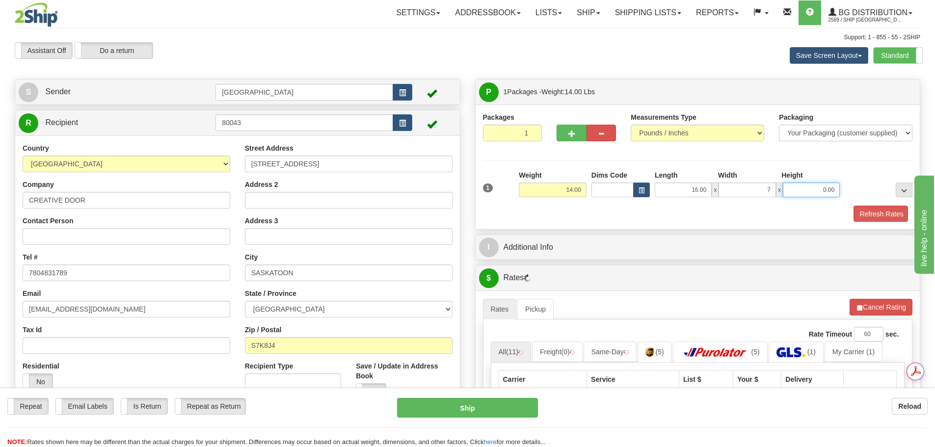
type input "7.00"
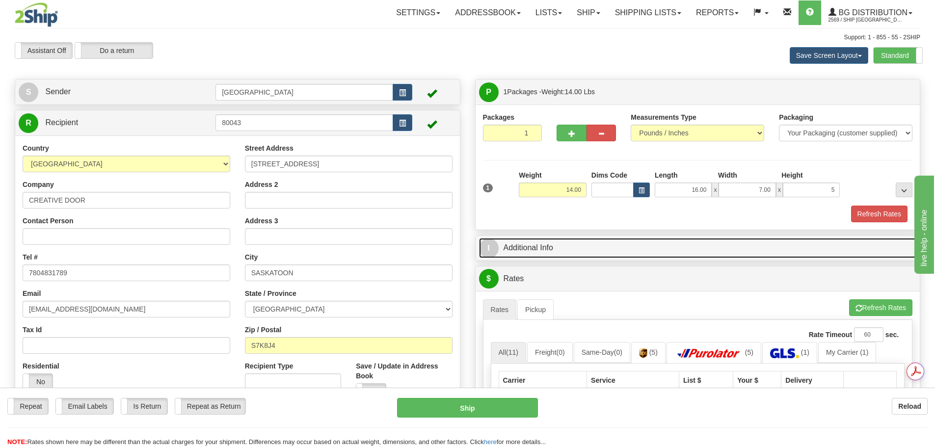
type input "5.00"
click at [536, 257] on link "I Additional Info" at bounding box center [698, 248] width 438 height 20
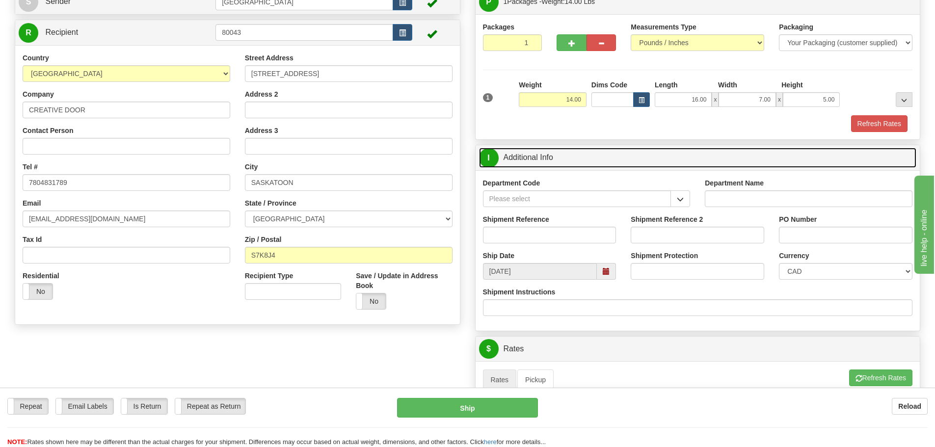
scroll to position [98, 0]
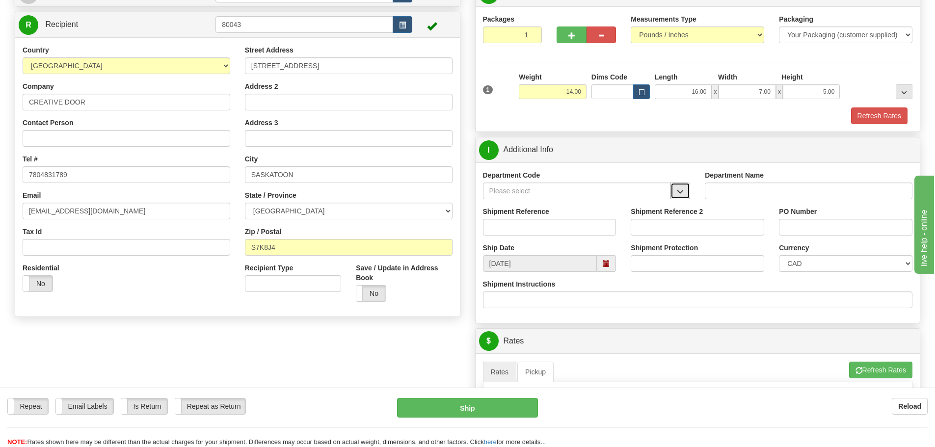
click at [677, 192] on span "button" at bounding box center [680, 191] width 7 height 6
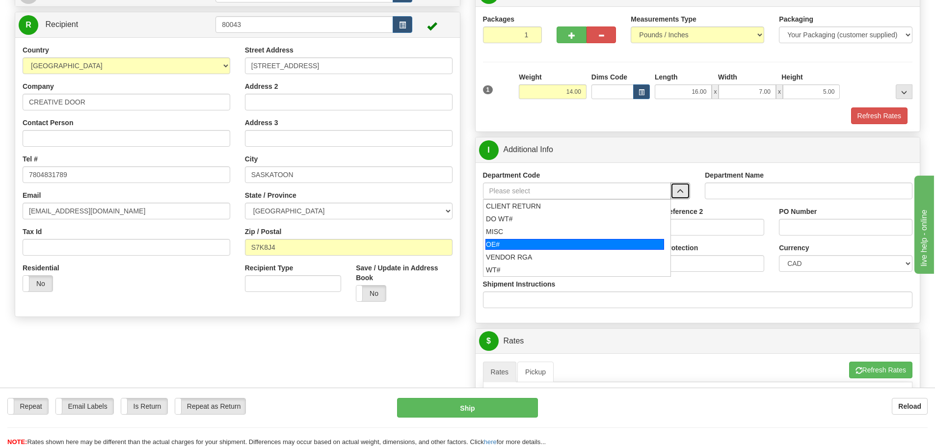
click at [630, 241] on div "OE#" at bounding box center [574, 244] width 179 height 11
type input "OE#"
type input "ORDERS"
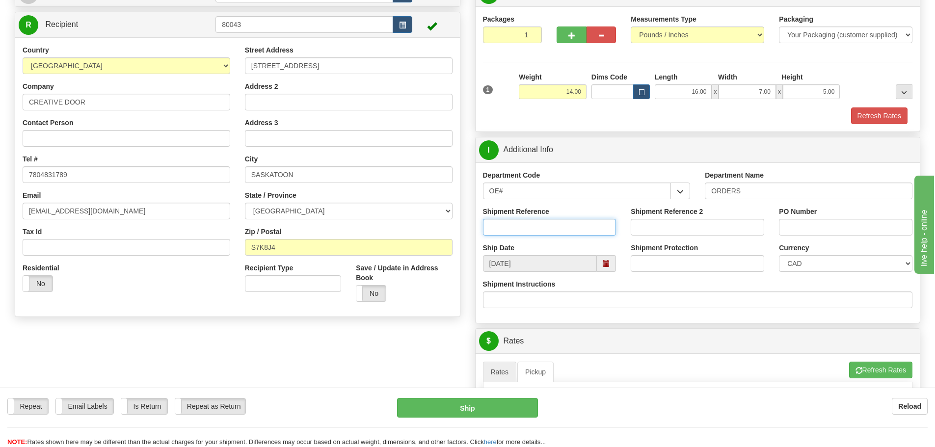
click at [530, 232] on input "Shipment Reference" at bounding box center [549, 227] width 133 height 17
type input "90039969-00"
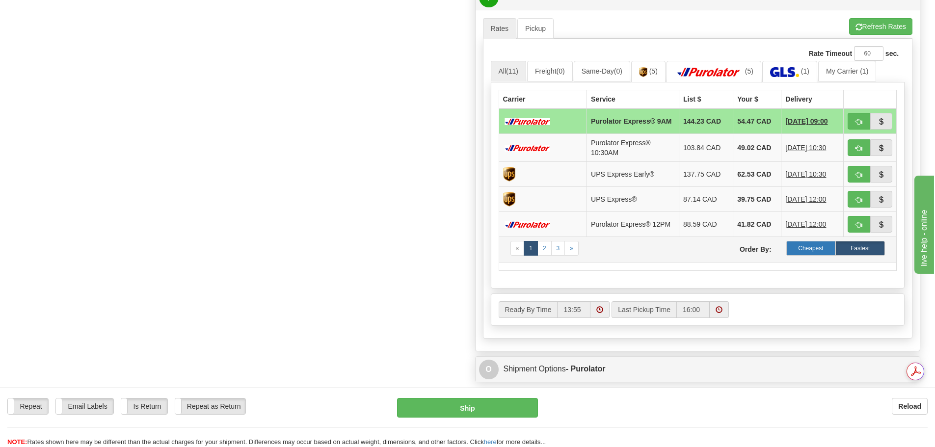
scroll to position [0, 0]
type input "SP40421"
click at [824, 256] on label "Cheapest" at bounding box center [811, 248] width 50 height 15
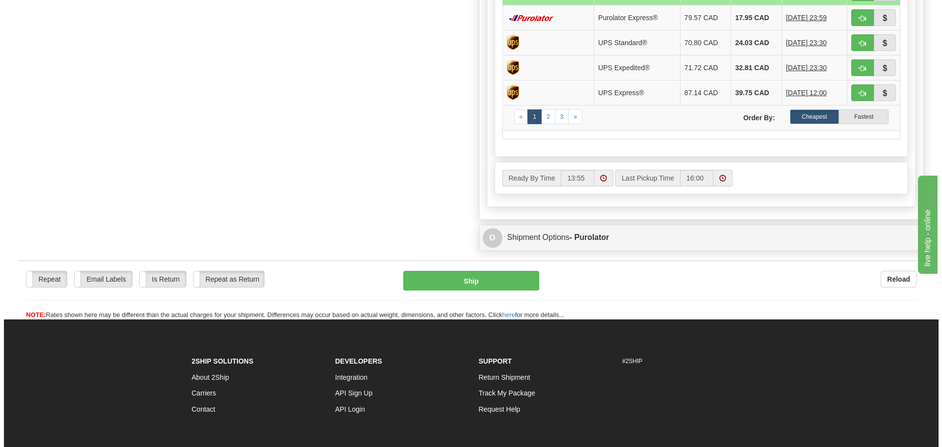
scroll to position [589, 0]
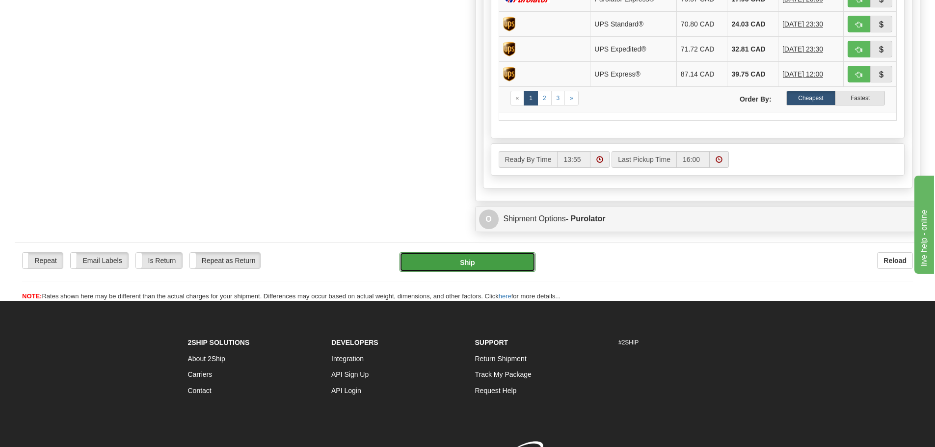
click at [497, 263] on button "Ship" at bounding box center [467, 262] width 136 height 20
type input "260"
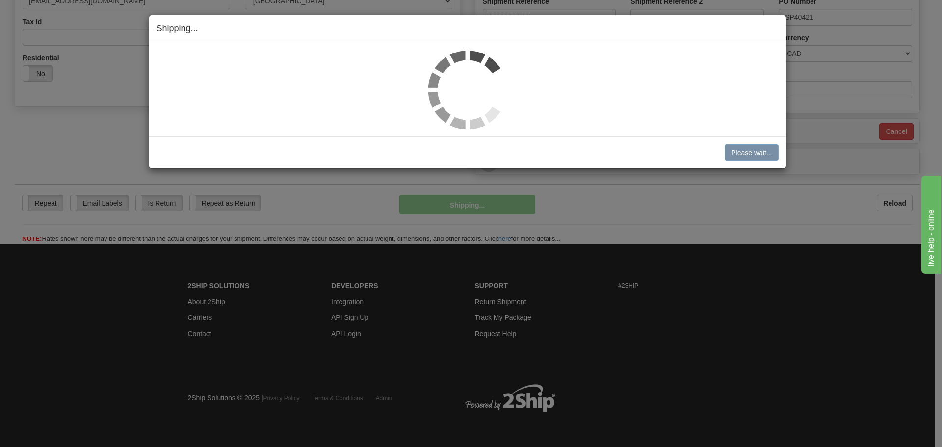
scroll to position [309, 0]
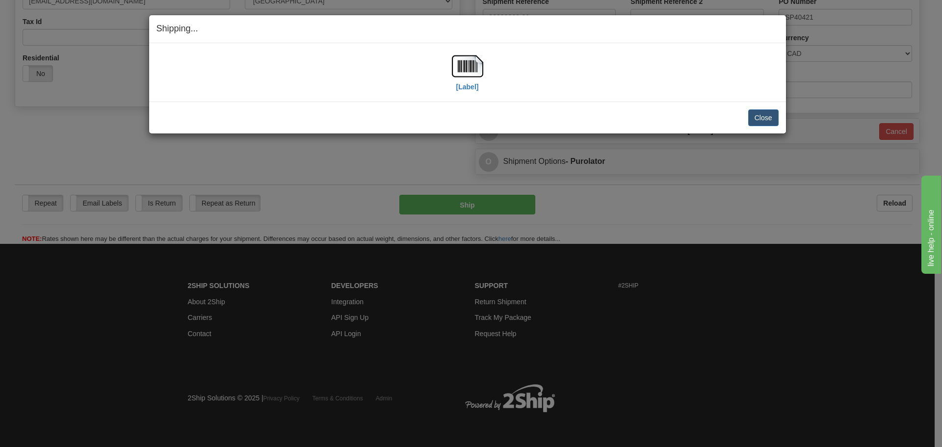
click at [483, 69] on div "[Label]" at bounding box center [468, 73] width 622 height 44
click at [474, 68] on img at bounding box center [467, 66] width 31 height 31
